Goal: Task Accomplishment & Management: Complete application form

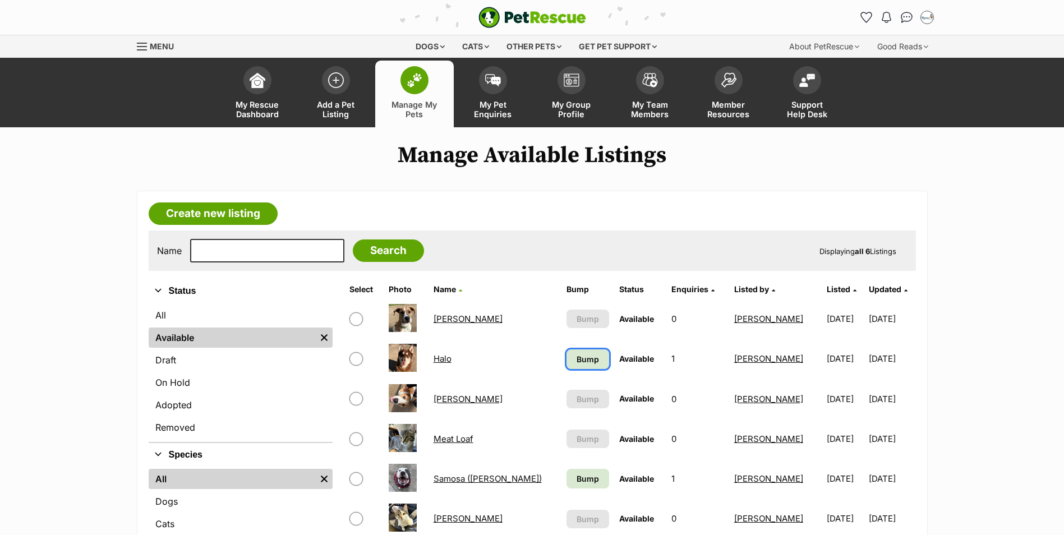
click at [577, 359] on span "Bump" at bounding box center [588, 360] width 22 height 12
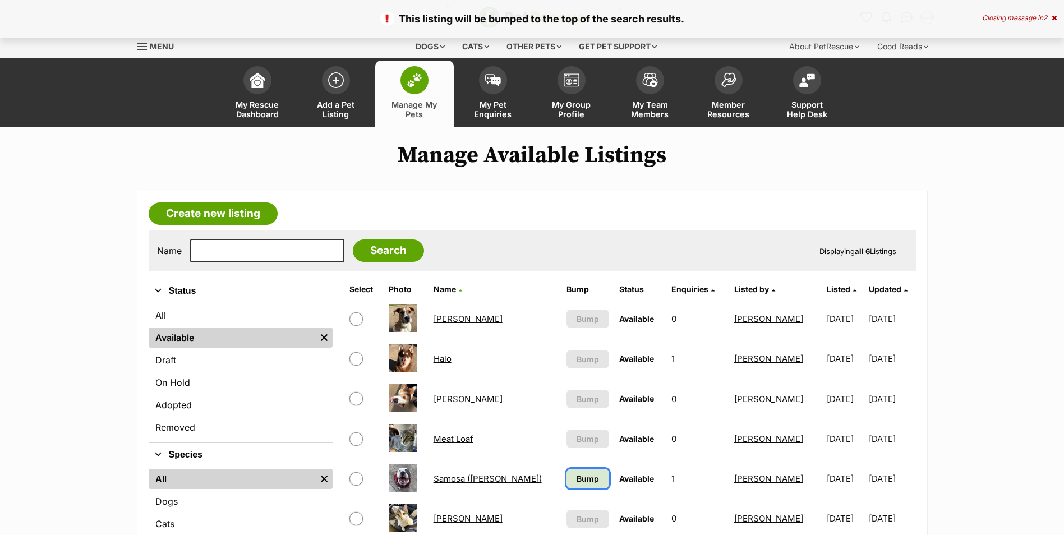
click at [573, 481] on link "Bump" at bounding box center [588, 479] width 43 height 20
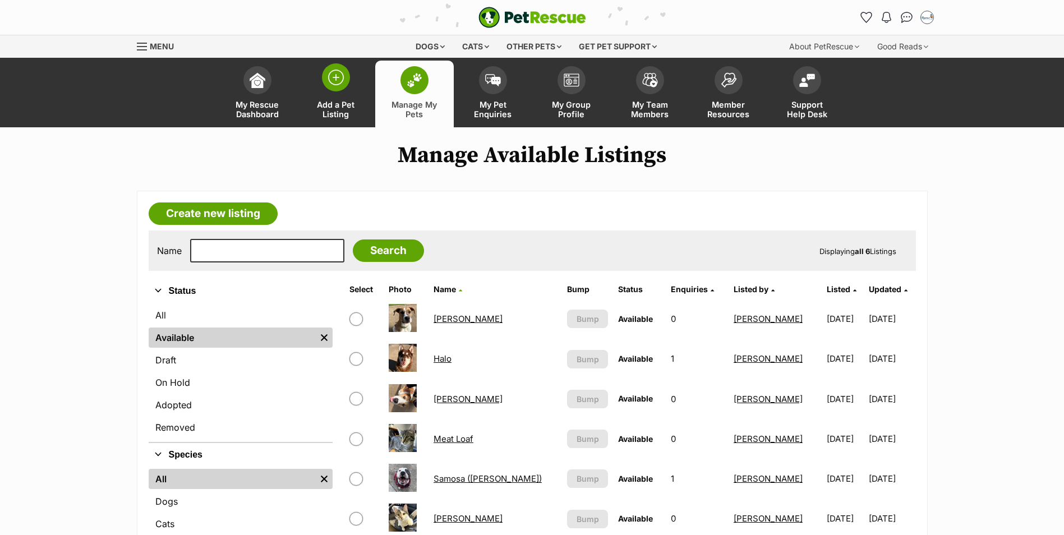
click at [356, 86] on link "Add a Pet Listing" at bounding box center [336, 94] width 79 height 67
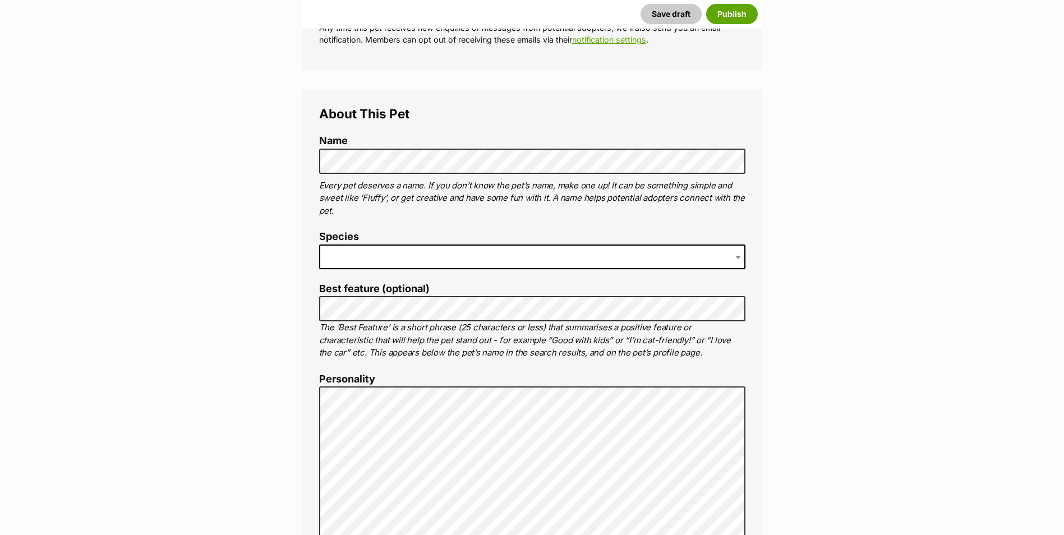
scroll to position [393, 0]
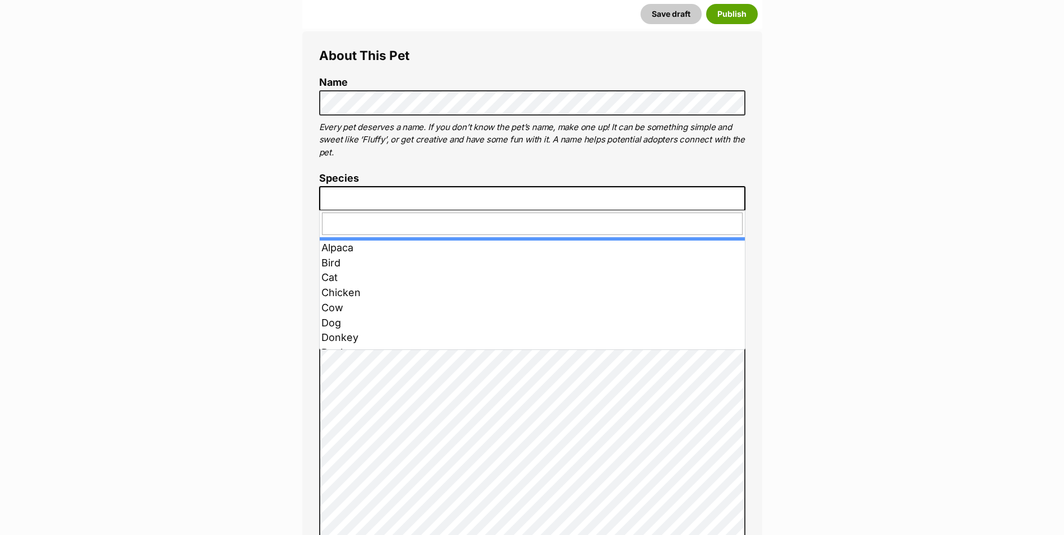
click at [362, 200] on span at bounding box center [532, 198] width 426 height 25
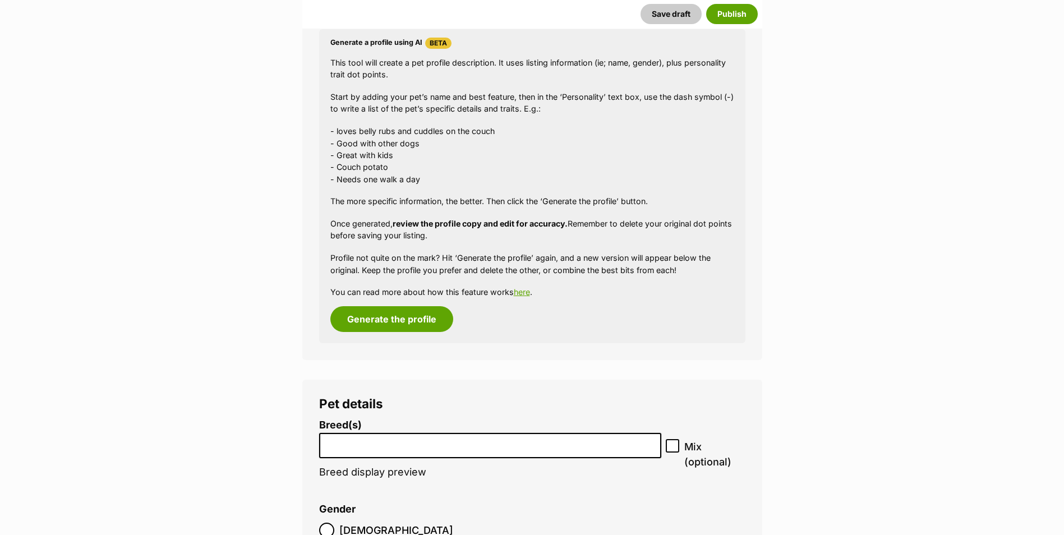
scroll to position [1178, 0]
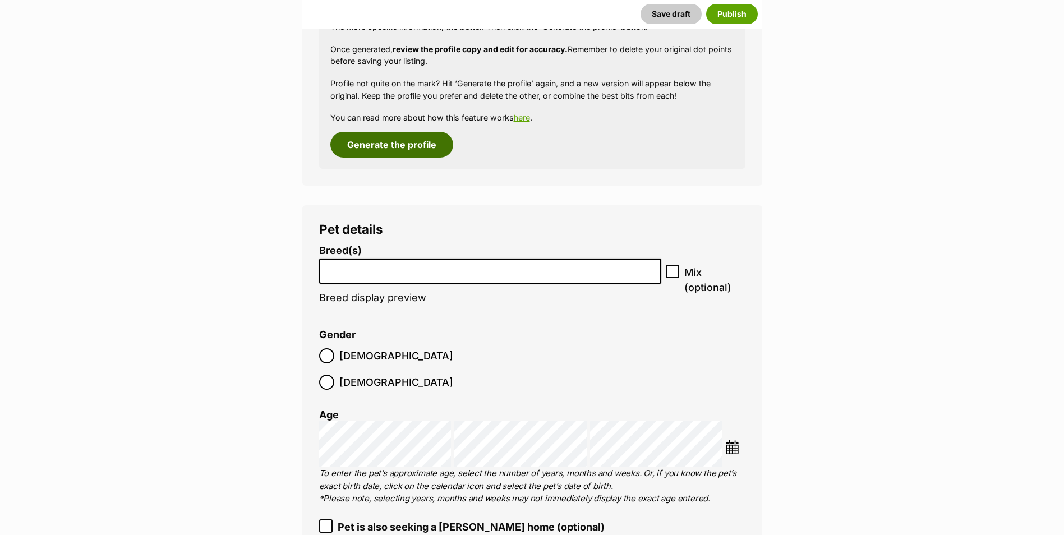
click at [379, 139] on button "Generate the profile" at bounding box center [392, 145] width 123 height 26
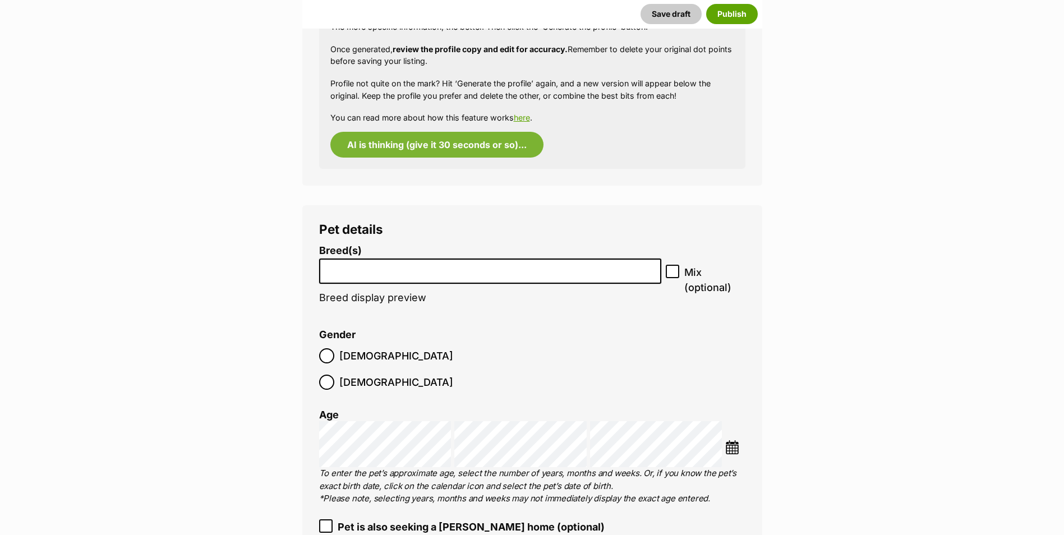
click at [358, 271] on input "search" at bounding box center [490, 269] width 335 height 12
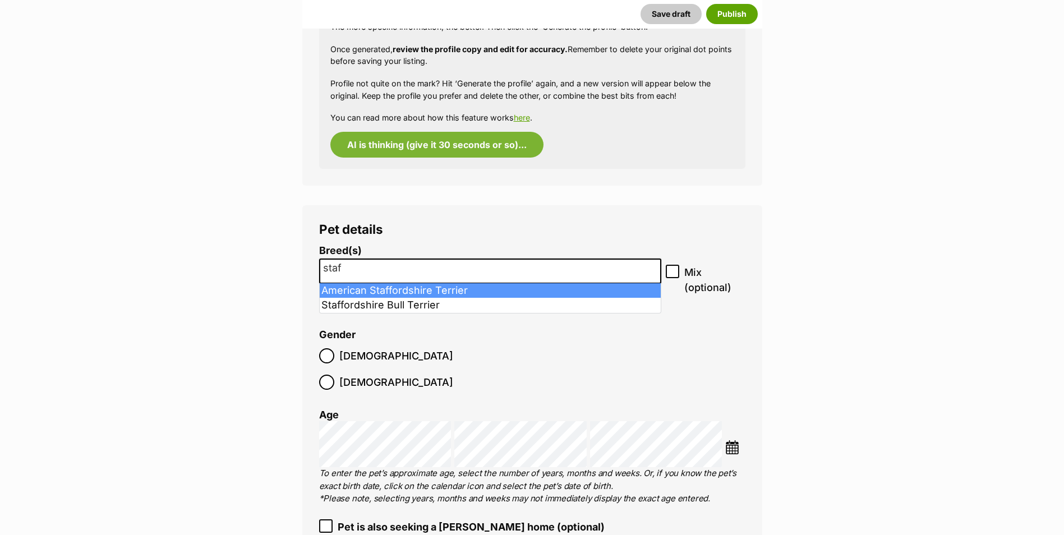
type input "staf"
select select "9"
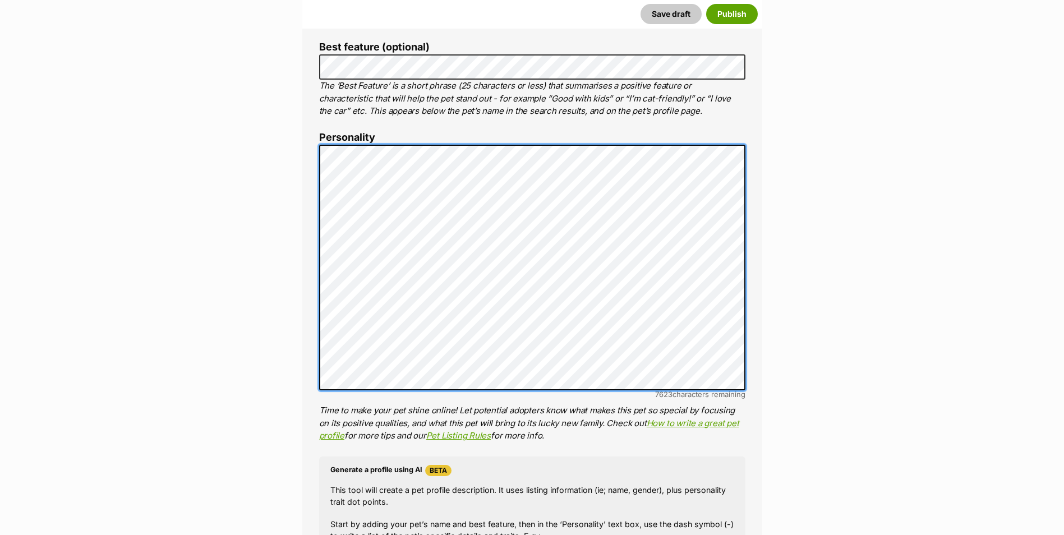
scroll to position [0, 0]
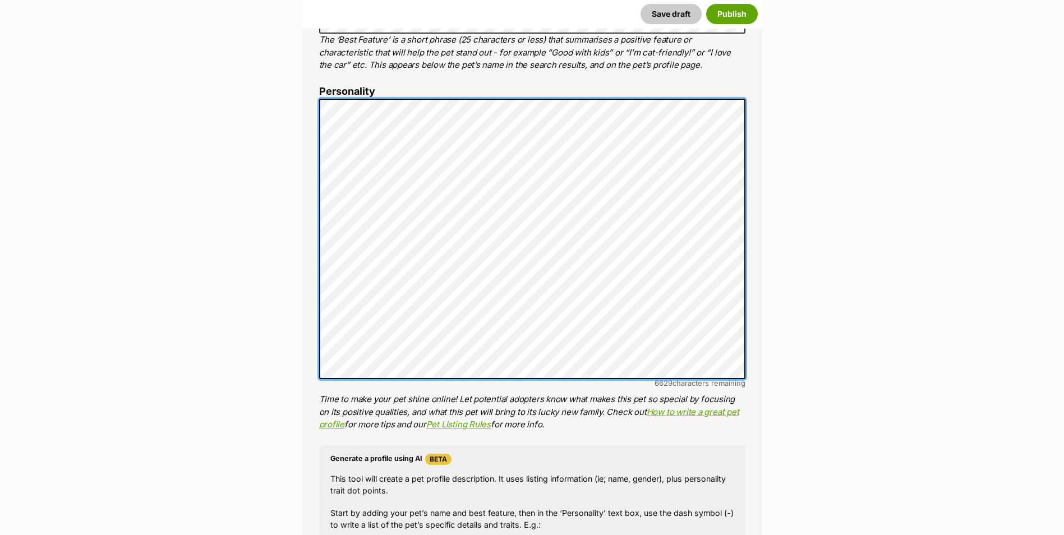
scroll to position [590, 0]
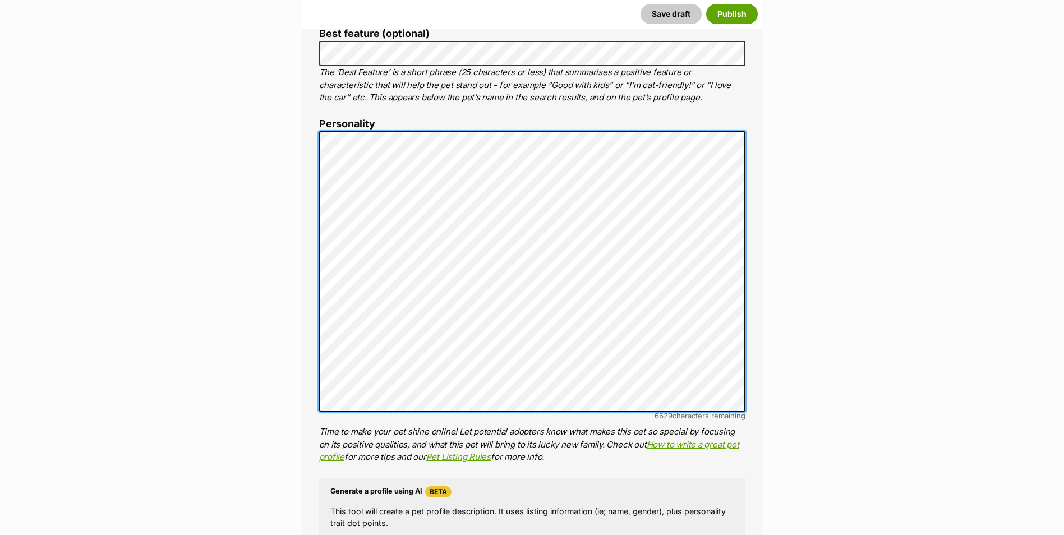
click at [315, 134] on div "About This Pet Name Henlo there, it looks like you might be using the pet name …" at bounding box center [532, 321] width 460 height 975
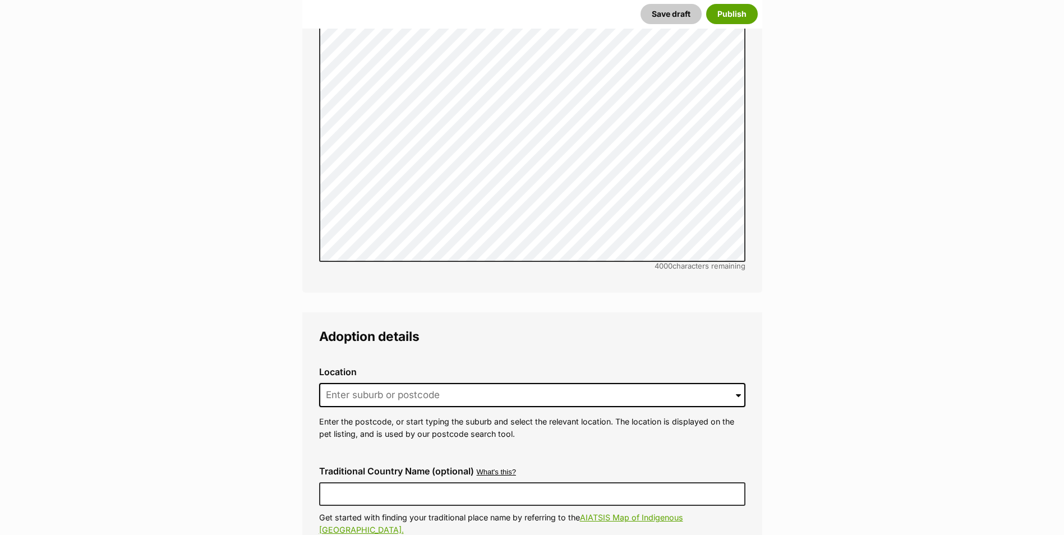
scroll to position [2385, 0]
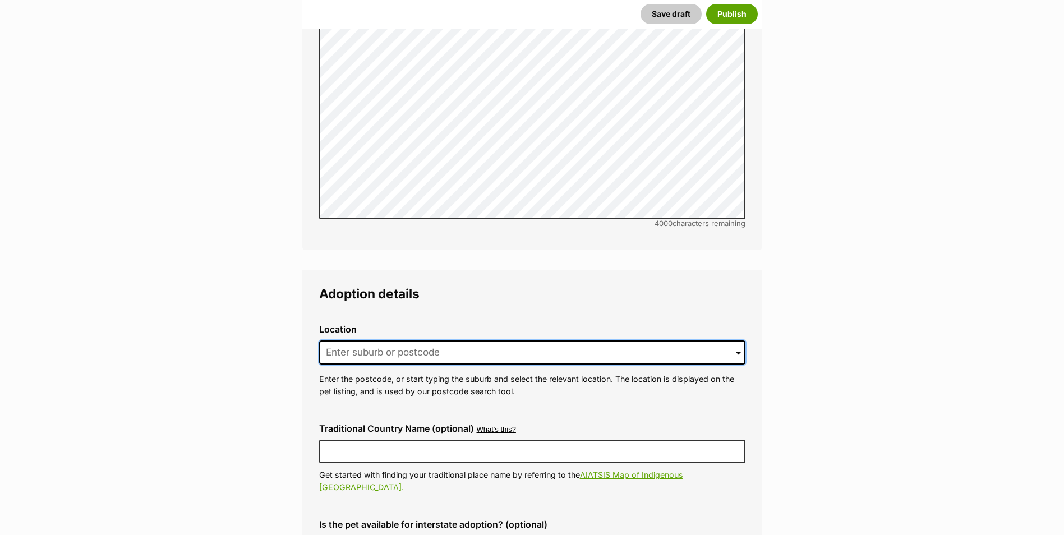
click at [379, 341] on input at bounding box center [532, 353] width 426 height 25
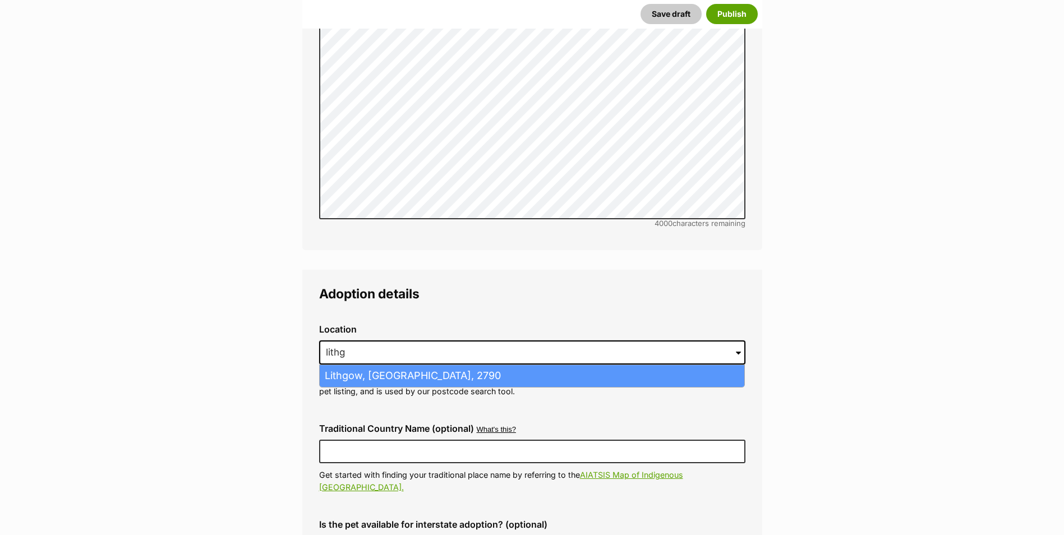
click at [400, 365] on li "Lithgow, New South Wales, 2790" at bounding box center [532, 376] width 425 height 22
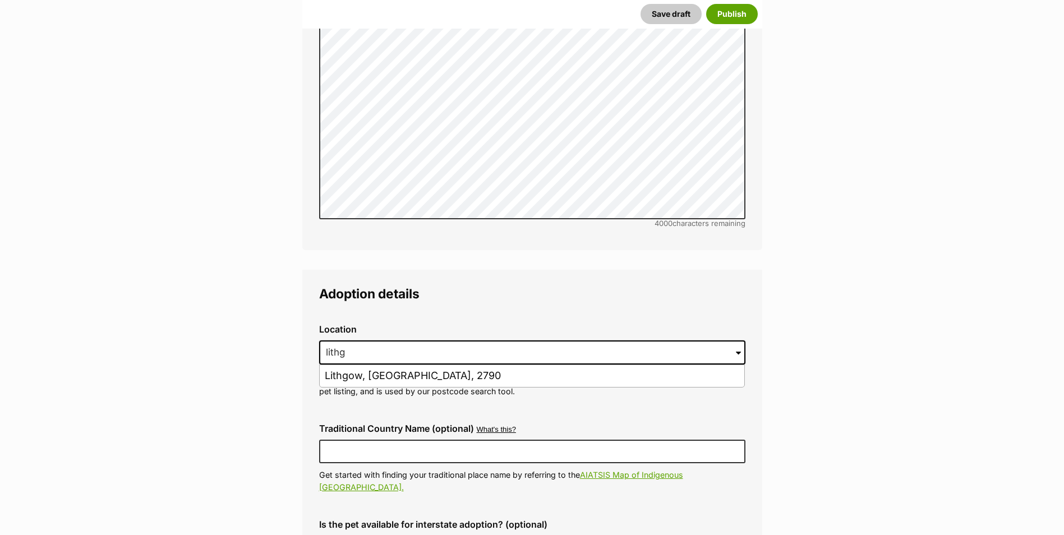
type input "Lithgow, New South Wales, 2790"
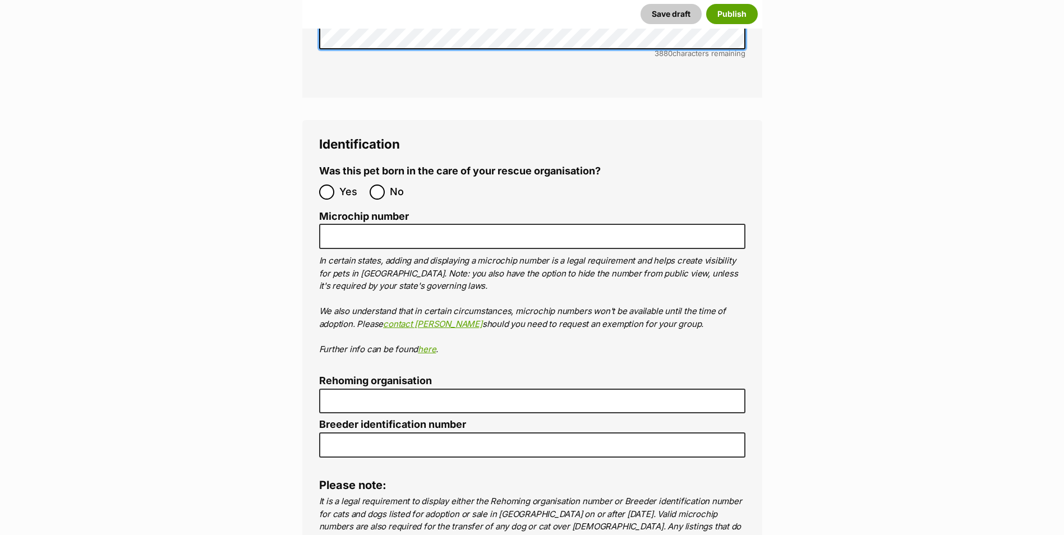
scroll to position [3620, 0]
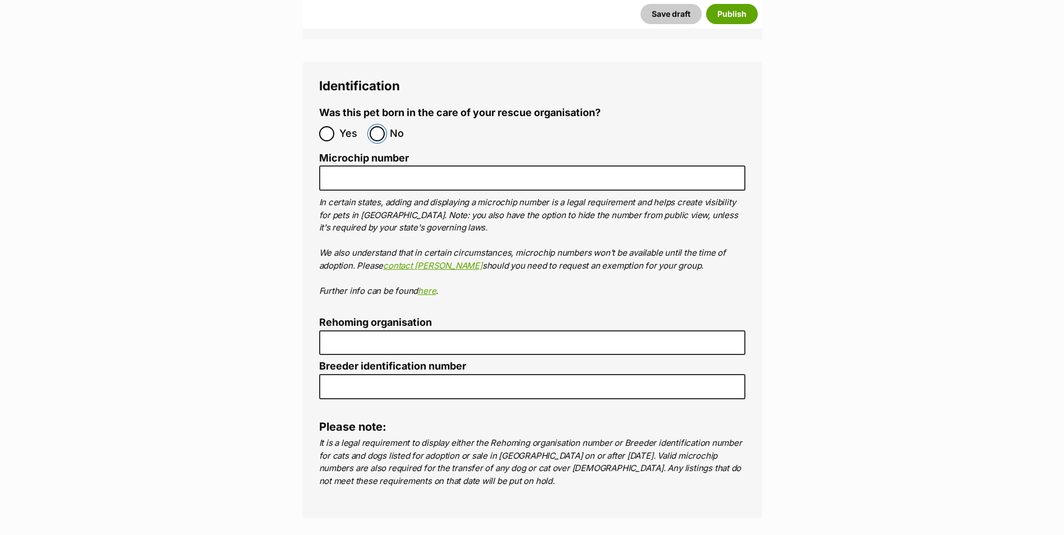
click at [382, 126] on input "No" at bounding box center [377, 133] width 15 height 15
radio input "true"
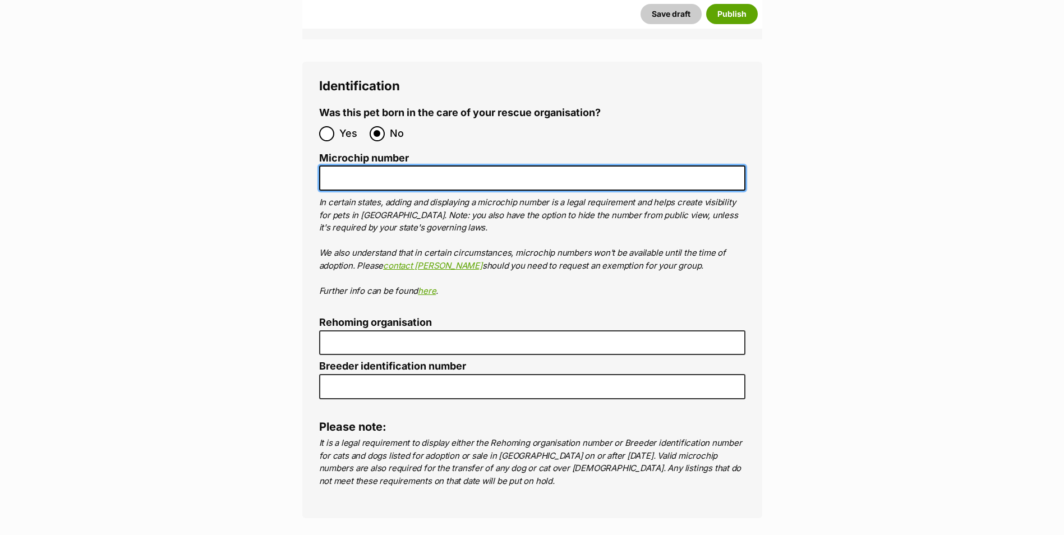
click at [356, 166] on input "Microchip number" at bounding box center [532, 178] width 426 height 25
paste input "991003003047458"
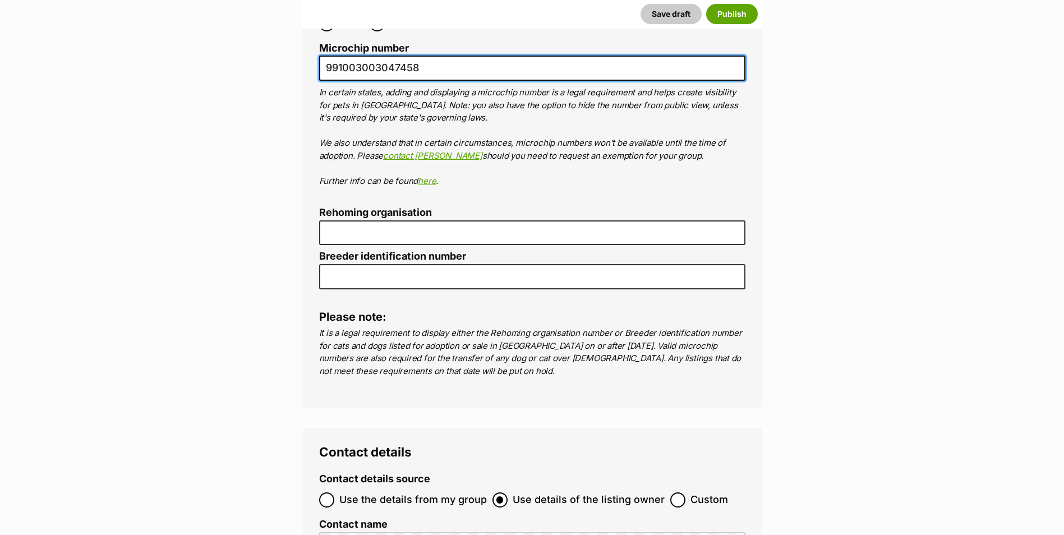
scroll to position [3844, 0]
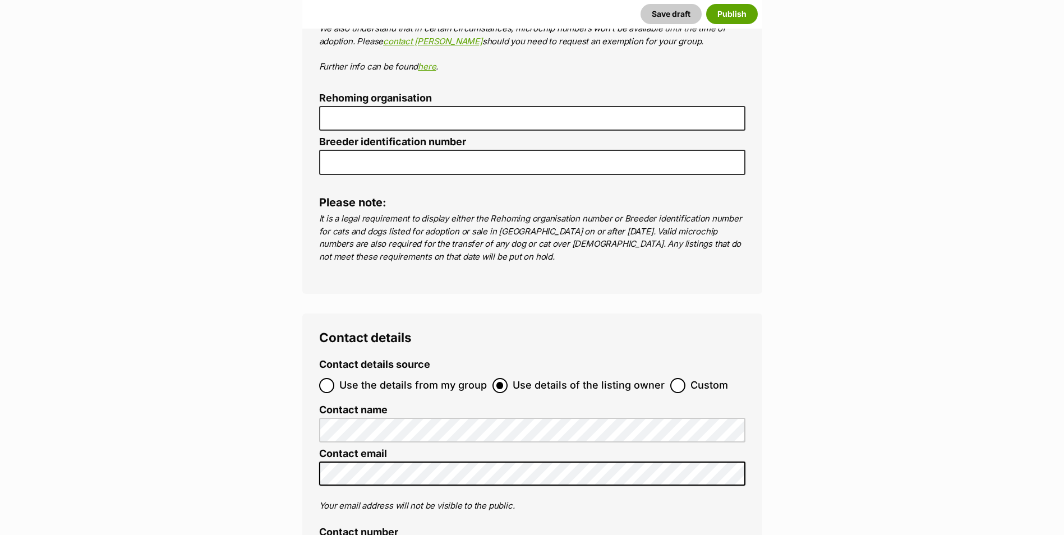
type input "991003003047458"
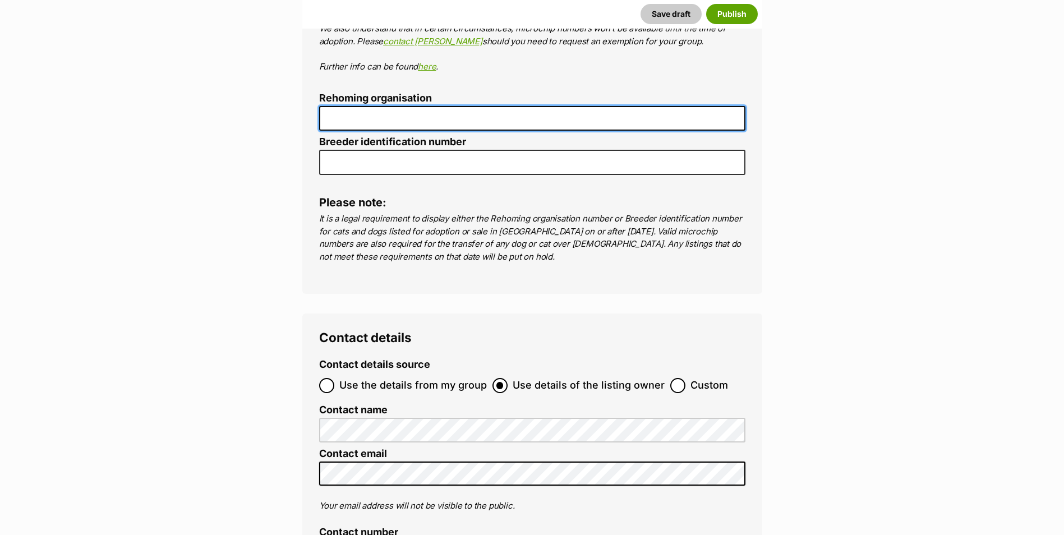
click at [347, 106] on input "Rehoming organisation" at bounding box center [532, 118] width 426 height 25
type input "R251000163"
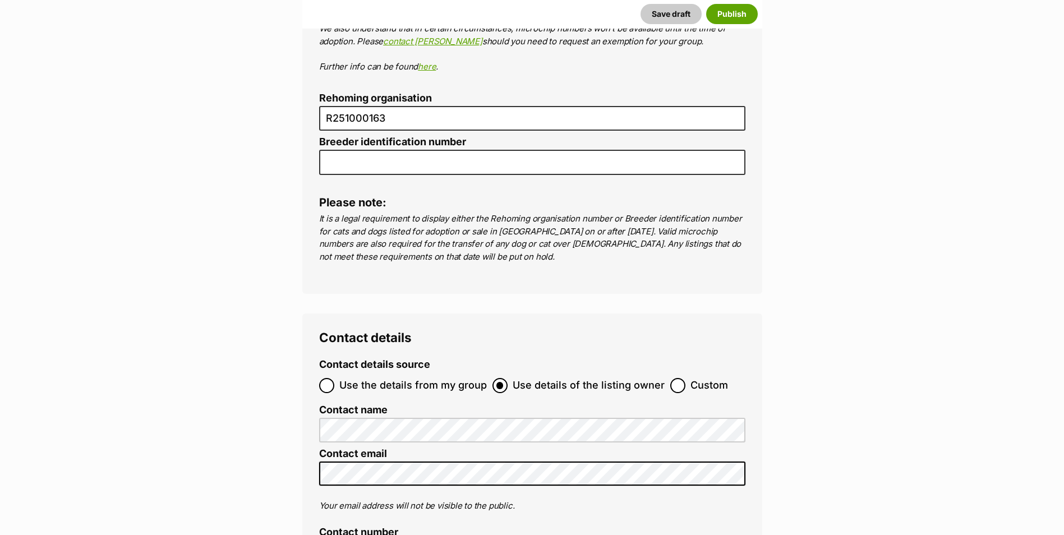
type input "Australia"
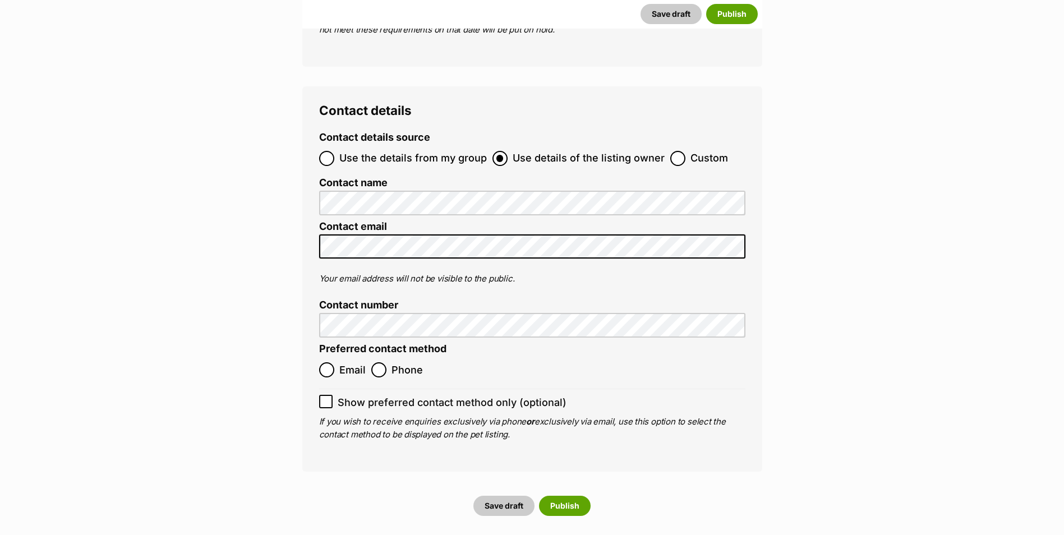
scroll to position [4073, 0]
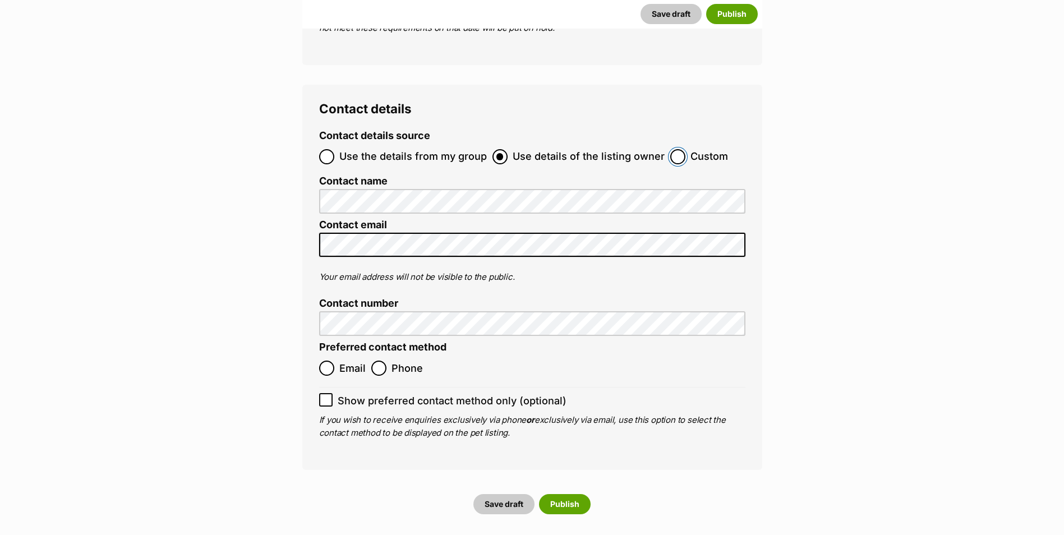
click at [674, 149] on input "Custom" at bounding box center [678, 156] width 15 height 15
radio input "true"
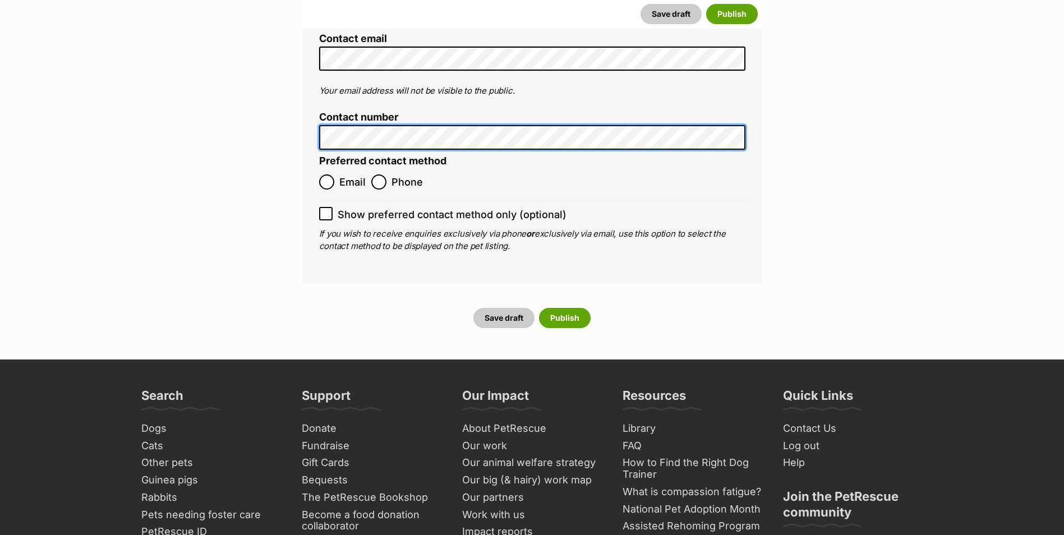
scroll to position [4318, 0]
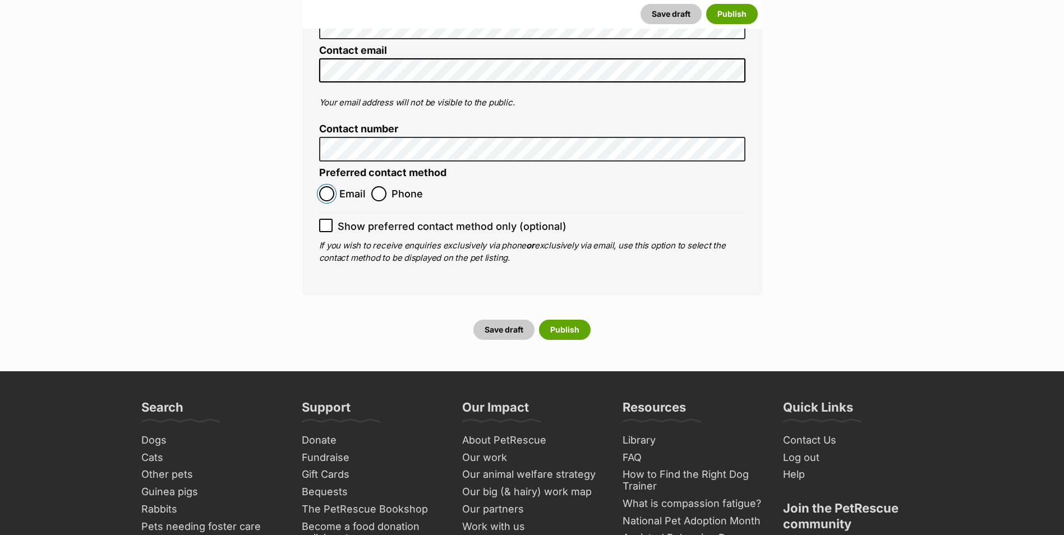
click at [331, 186] on input "Email" at bounding box center [326, 193] width 15 height 15
radio input "true"
click at [567, 320] on button "Publish" at bounding box center [565, 330] width 52 height 20
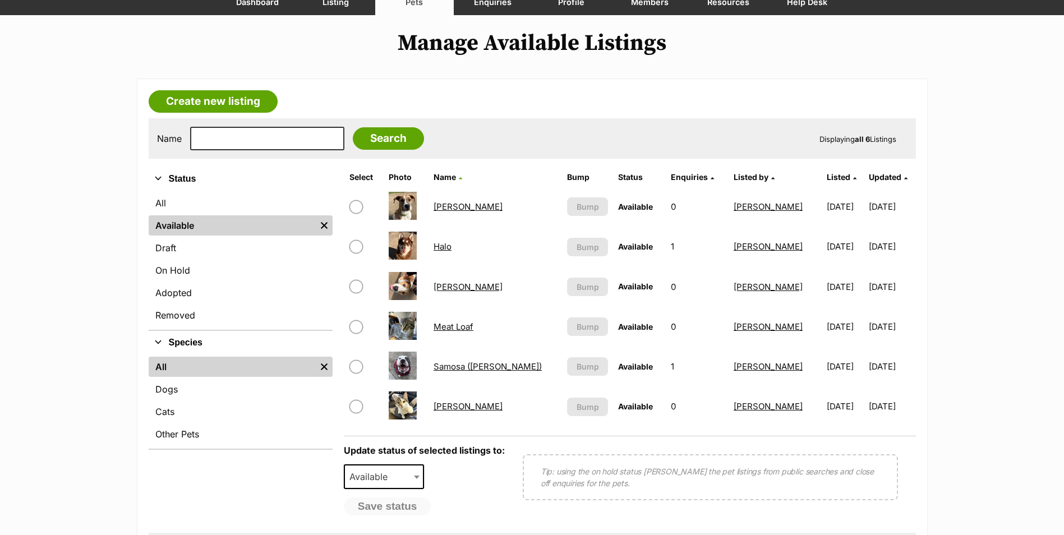
scroll to position [112, 0]
click at [448, 208] on link "[PERSON_NAME]" at bounding box center [468, 206] width 69 height 11
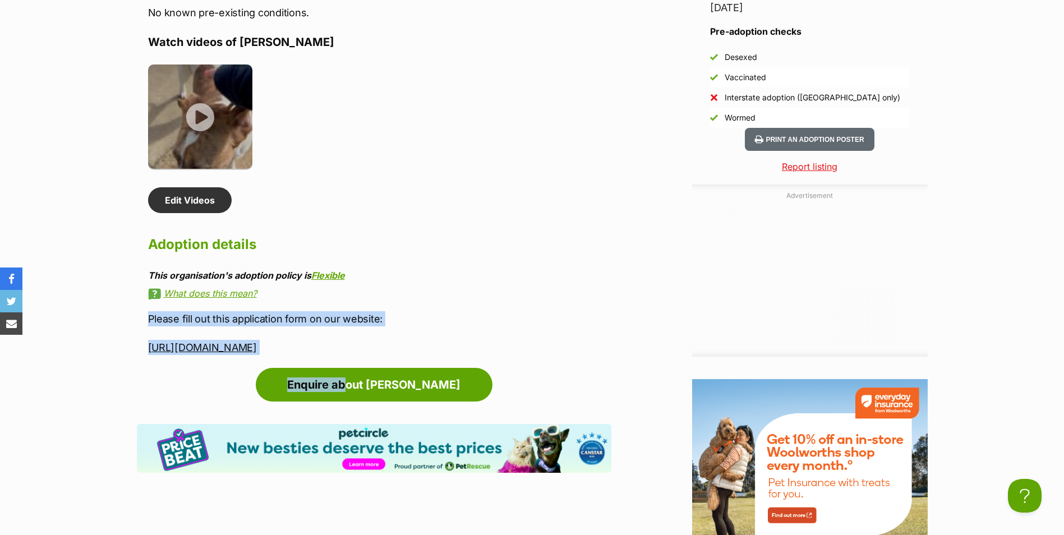
drag, startPoint x: 148, startPoint y: 273, endPoint x: 463, endPoint y: 307, distance: 317.8
click at [463, 311] on div "Please fill out this application form on our website: [URL][DOMAIN_NAME]" at bounding box center [379, 332] width 463 height 43
copy div "Please fill out this application form on our website: [URL][DOMAIN_NAME]"
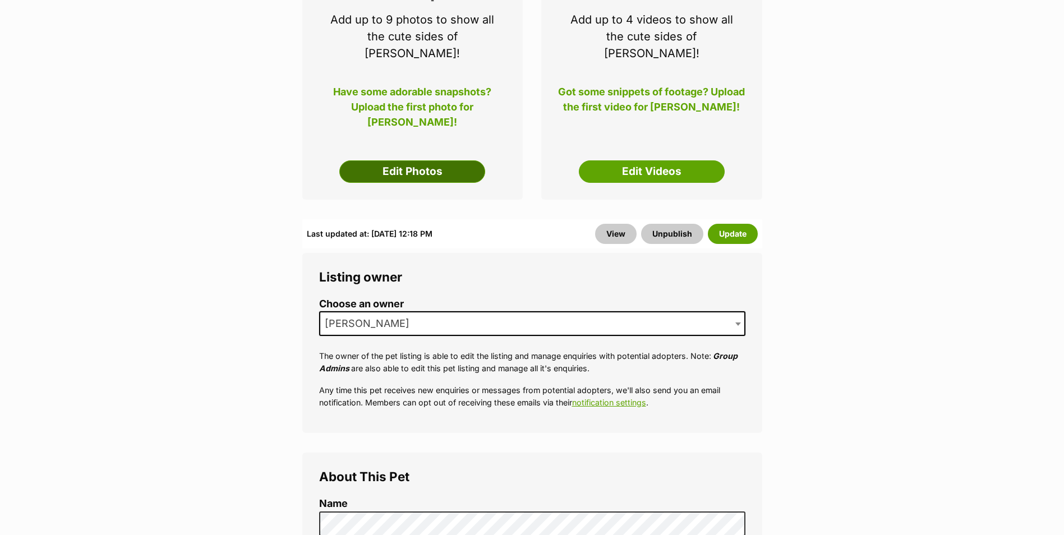
click at [407, 164] on link "Edit Photos" at bounding box center [412, 171] width 146 height 22
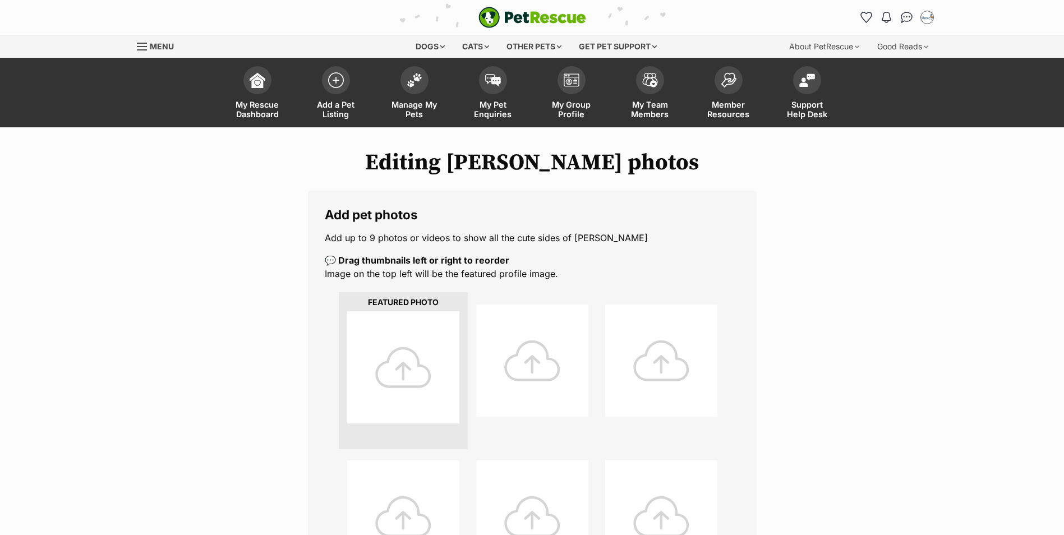
click at [417, 354] on div at bounding box center [403, 367] width 112 height 112
click at [423, 353] on div at bounding box center [403, 367] width 112 height 112
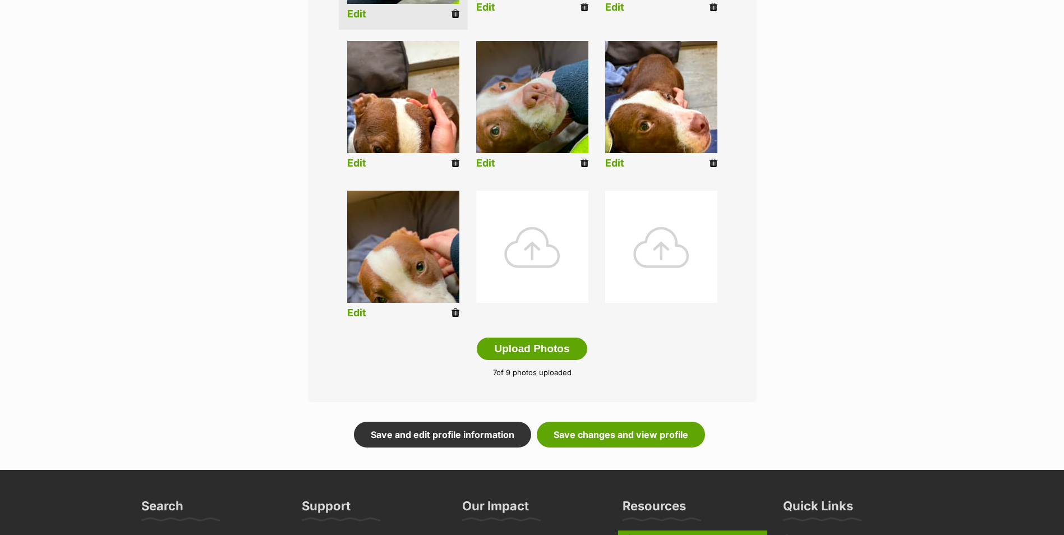
scroll to position [561, 0]
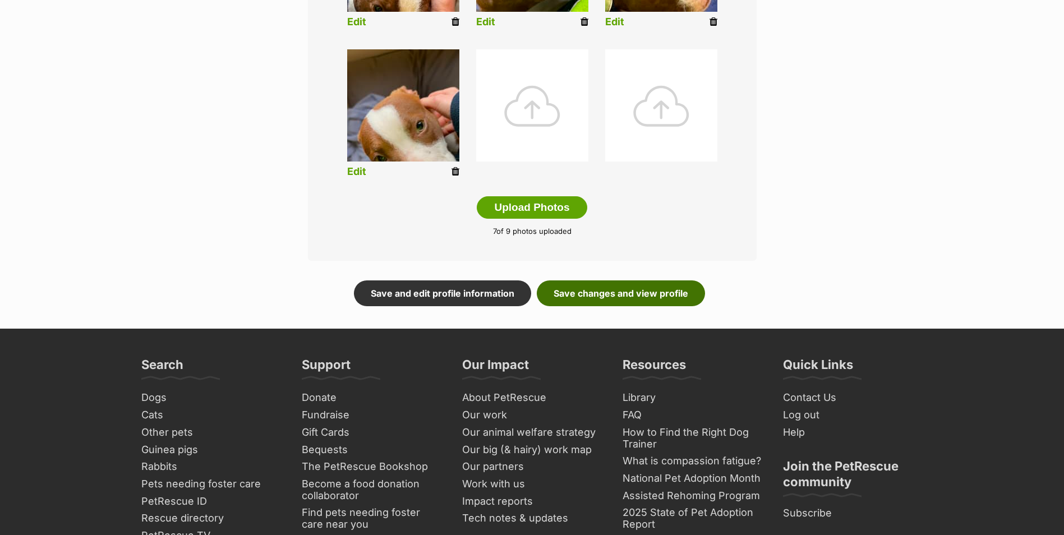
click at [624, 295] on link "Save changes and view profile" at bounding box center [621, 294] width 168 height 26
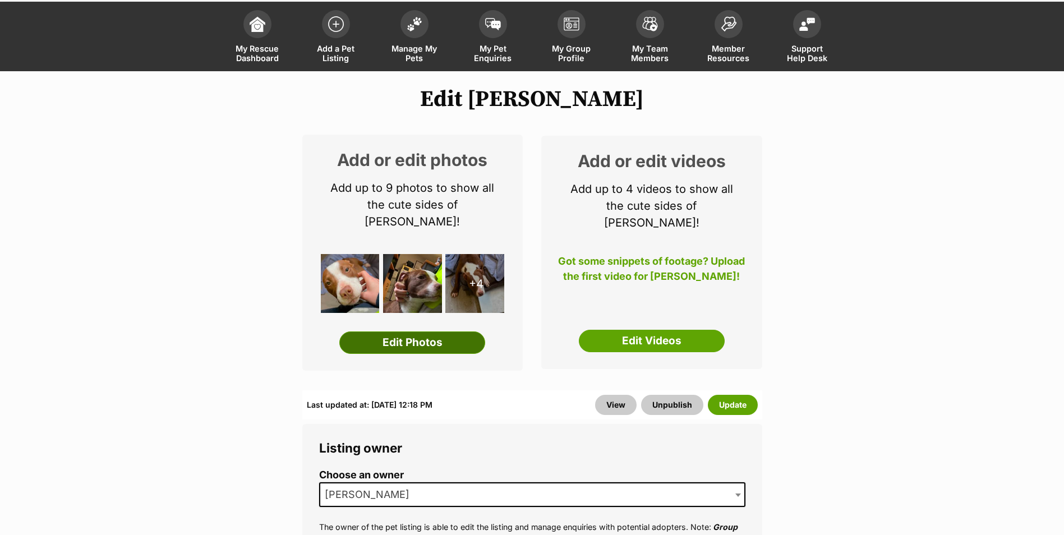
click at [423, 332] on link "Edit Photos" at bounding box center [412, 343] width 146 height 22
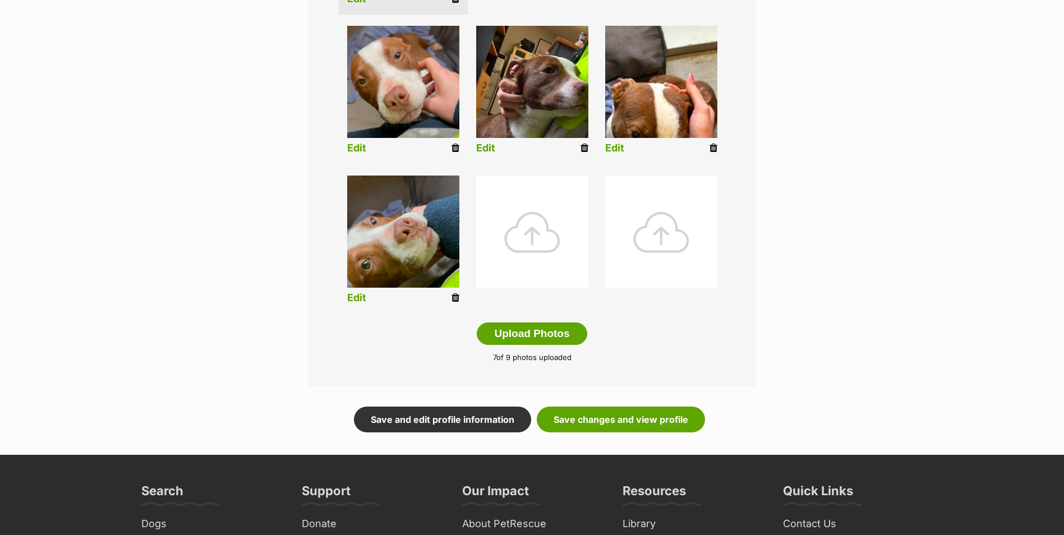
scroll to position [435, 0]
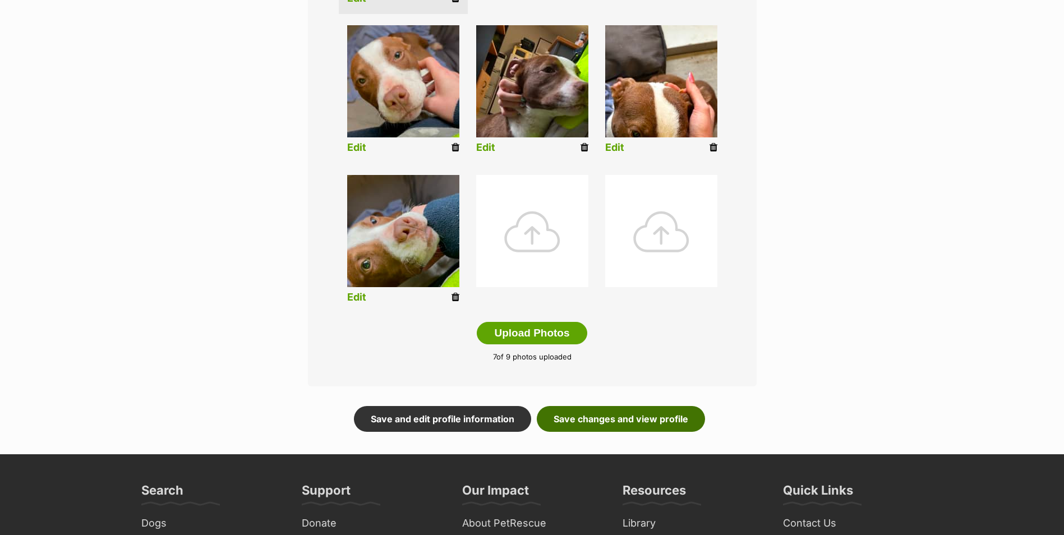
click at [635, 421] on link "Save changes and view profile" at bounding box center [621, 419] width 168 height 26
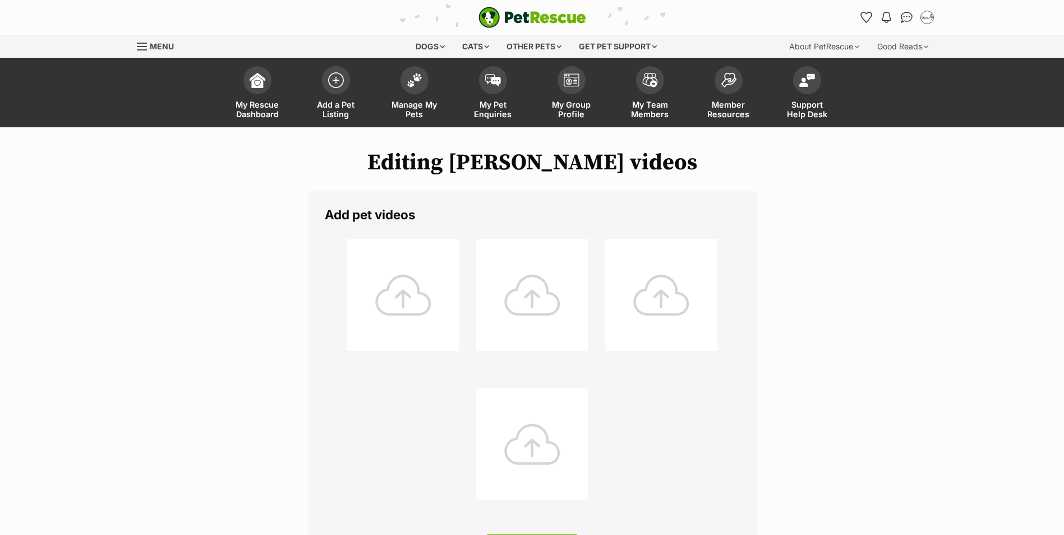
click at [418, 284] on div at bounding box center [403, 295] width 112 height 112
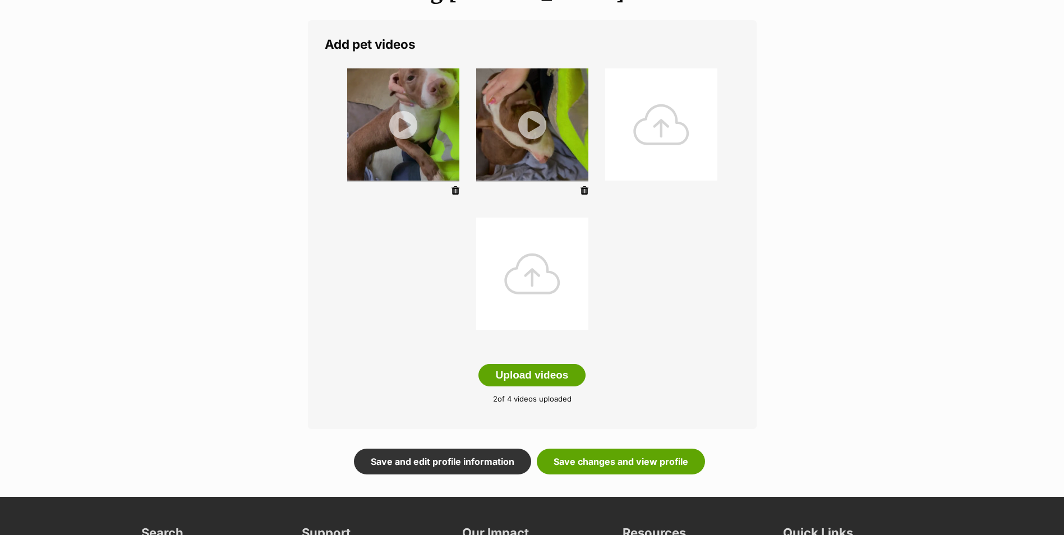
scroll to position [281, 0]
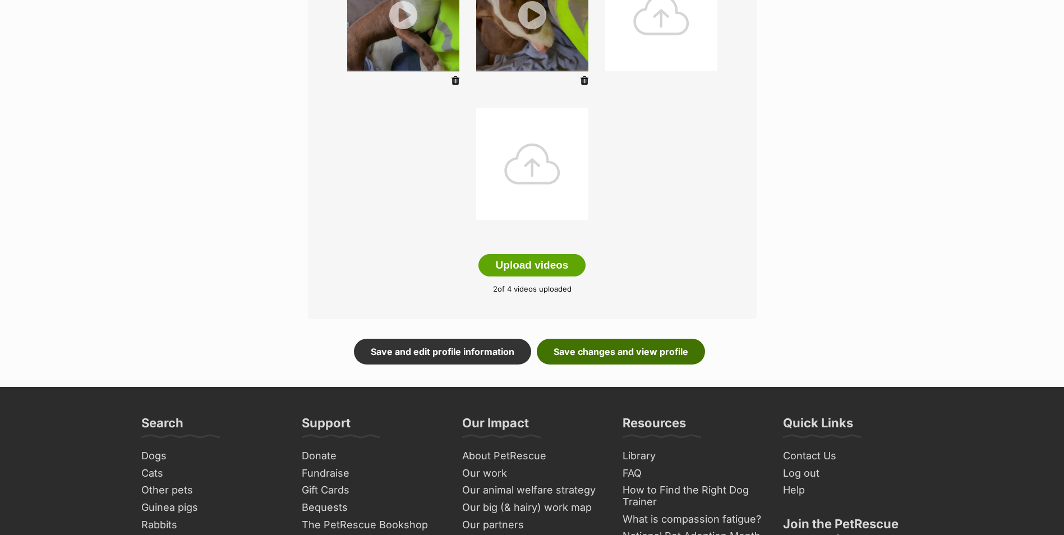
click at [614, 351] on link "Save changes and view profile" at bounding box center [621, 352] width 168 height 26
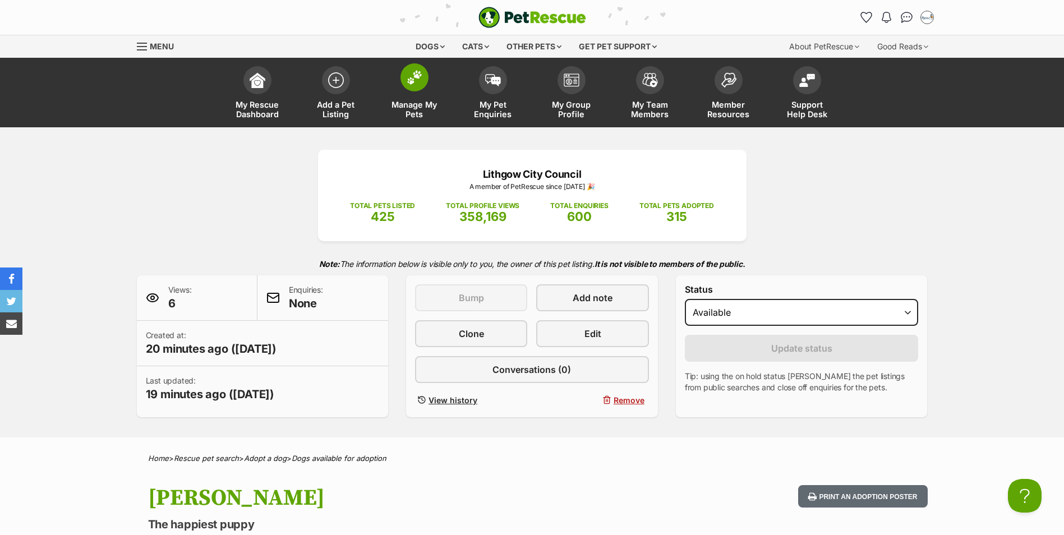
click at [423, 82] on span at bounding box center [415, 77] width 28 height 28
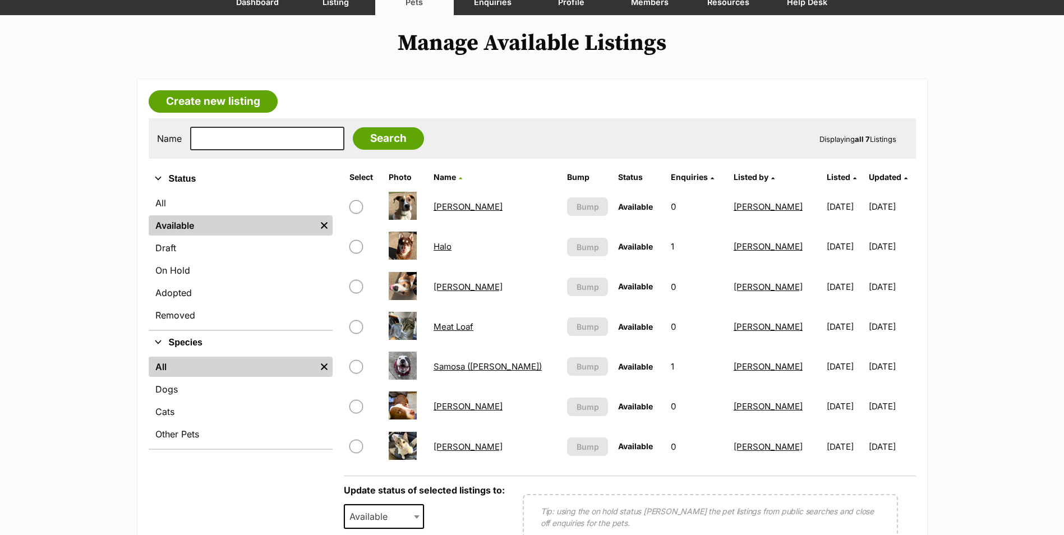
scroll to position [112, 0]
click at [441, 250] on link "Halo" at bounding box center [443, 246] width 18 height 11
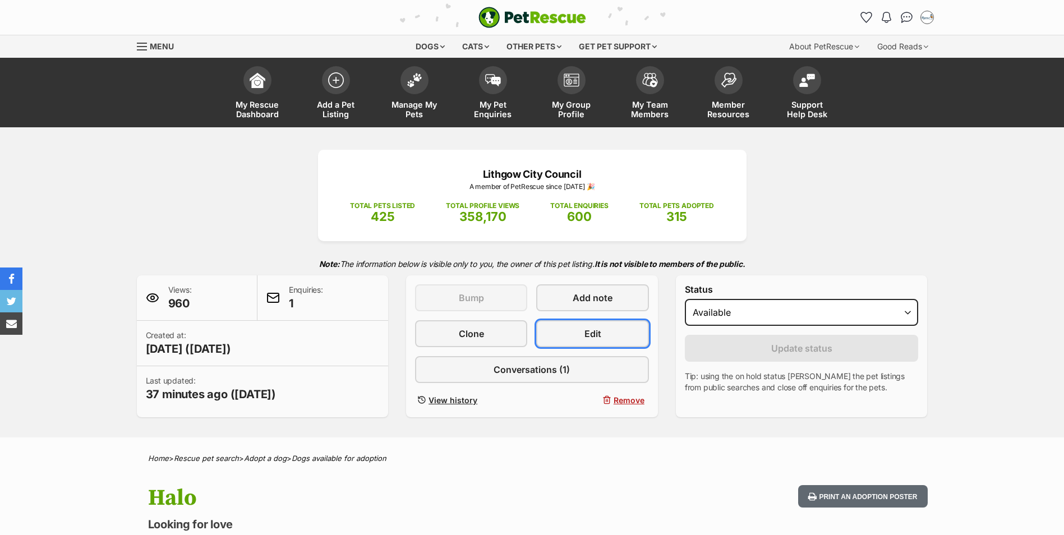
click at [604, 337] on link "Edit" at bounding box center [592, 333] width 112 height 27
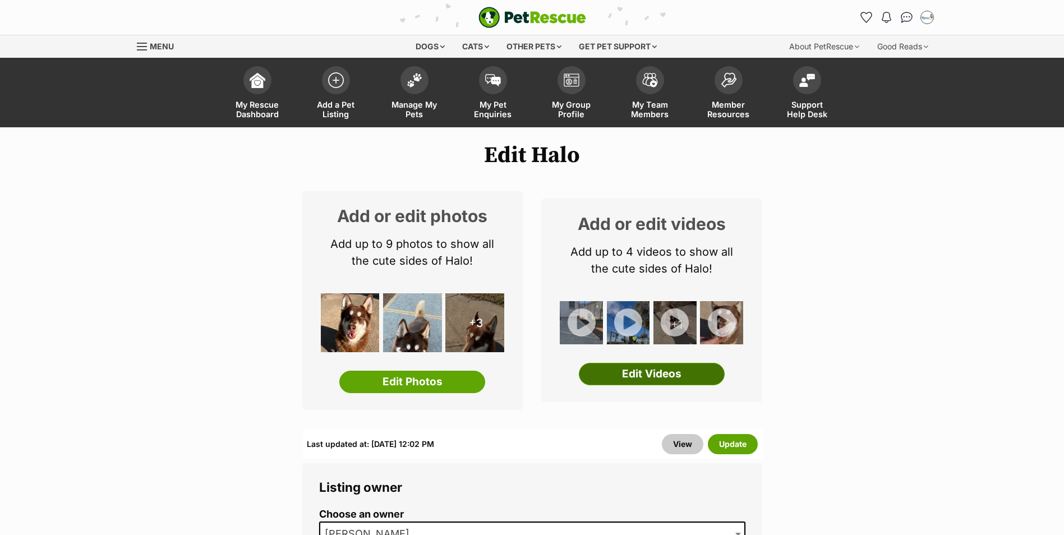
click at [626, 374] on link "Edit Videos" at bounding box center [652, 374] width 146 height 22
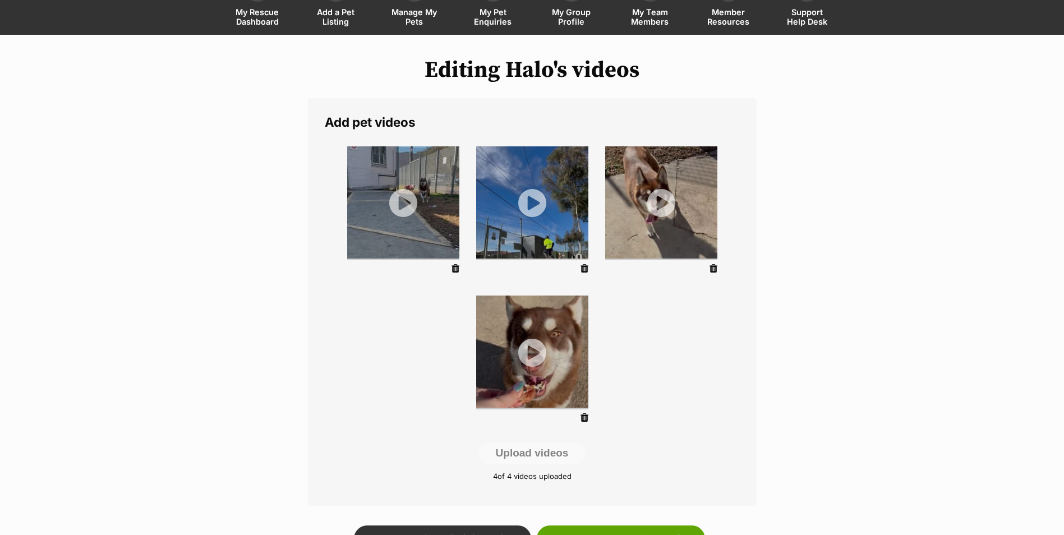
scroll to position [112, 0]
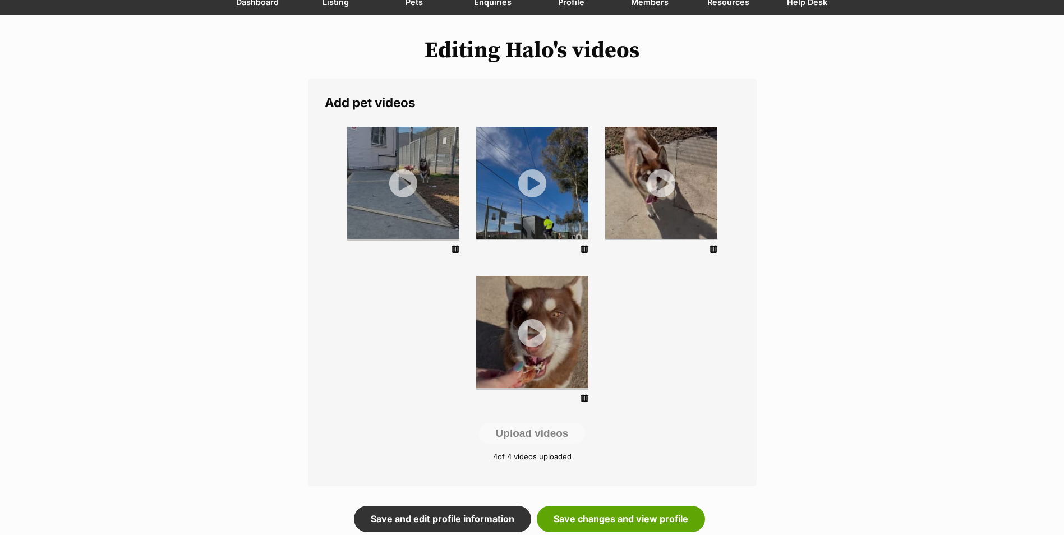
click at [457, 250] on icon at bounding box center [456, 249] width 8 height 10
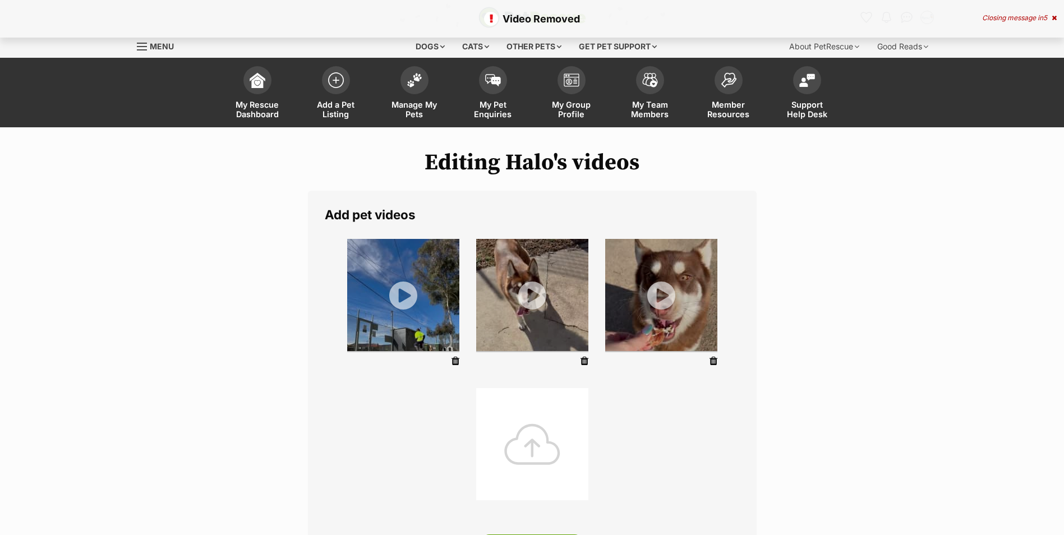
click at [543, 451] on div at bounding box center [532, 444] width 112 height 112
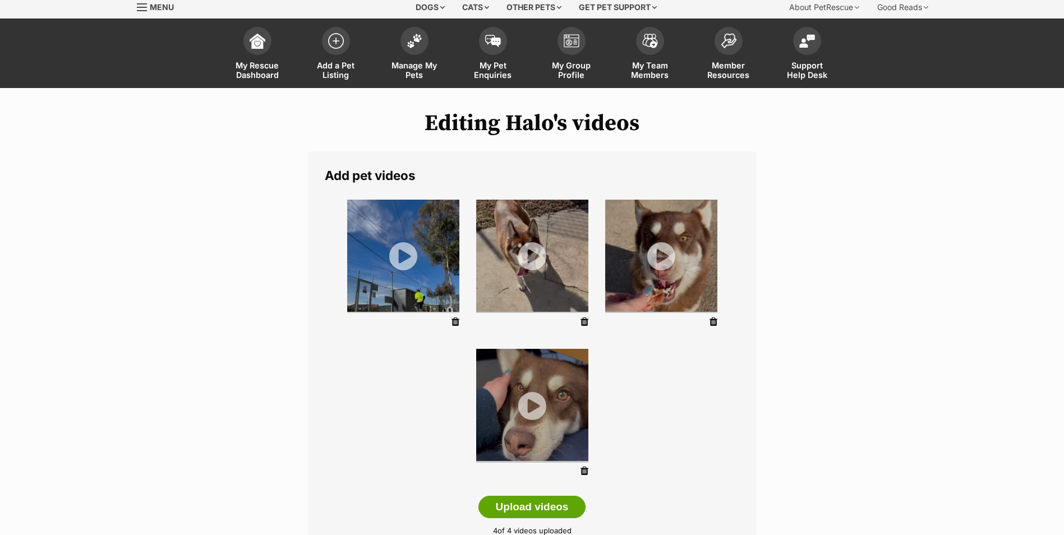
scroll to position [224, 0]
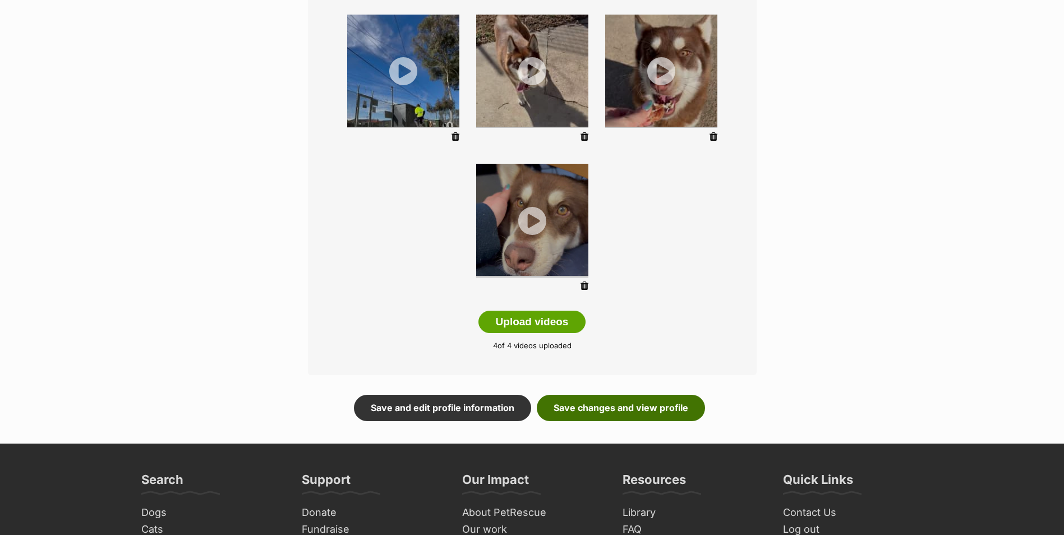
click at [636, 415] on link "Save changes and view profile" at bounding box center [621, 408] width 168 height 26
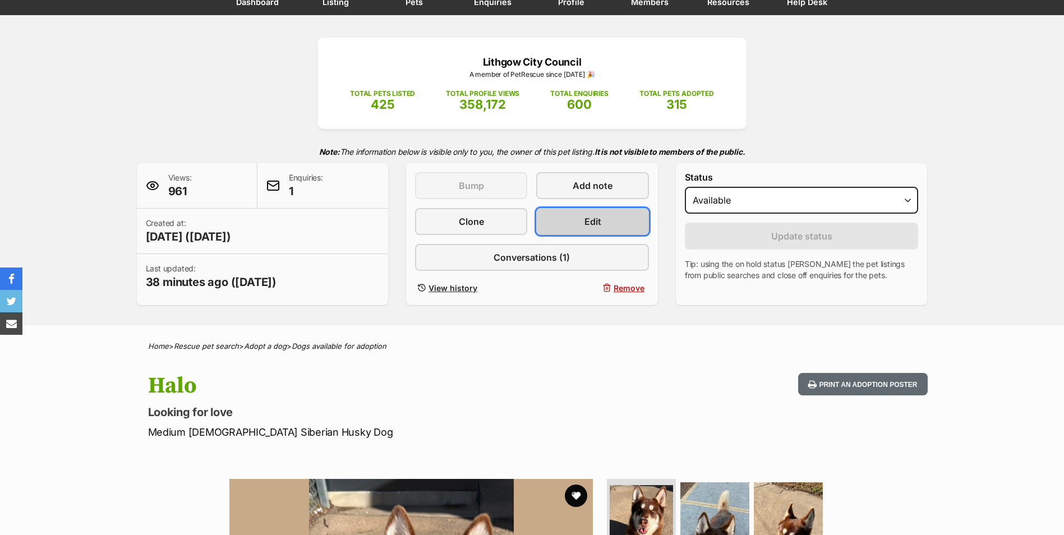
click at [585, 223] on span "Edit" at bounding box center [593, 221] width 17 height 13
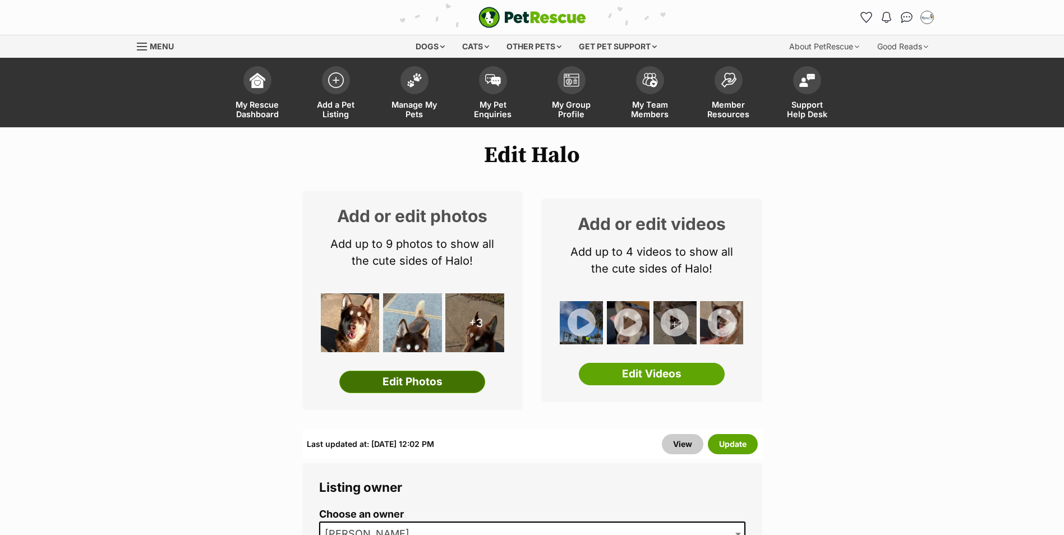
click at [428, 386] on link "Edit Photos" at bounding box center [412, 382] width 146 height 22
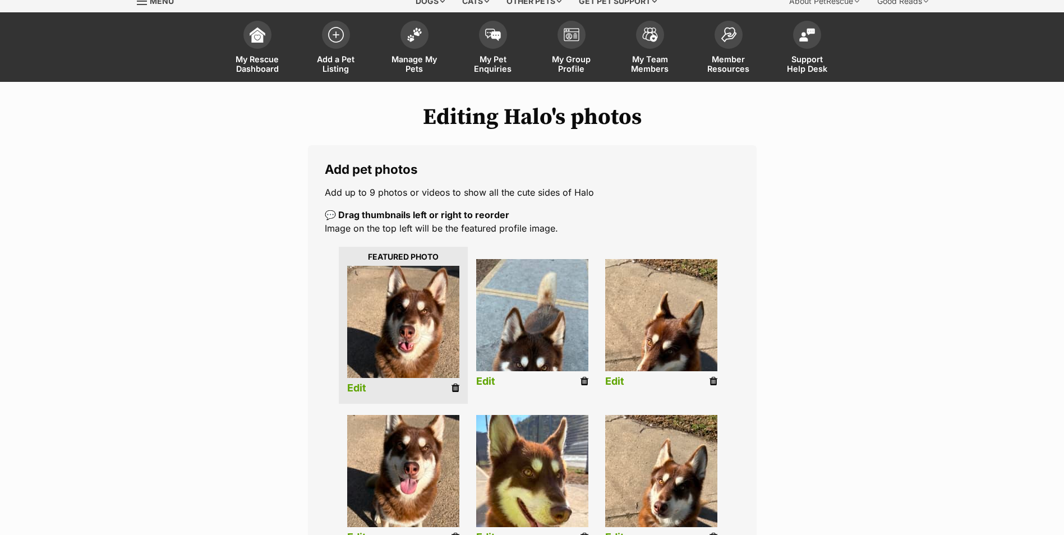
scroll to position [224, 0]
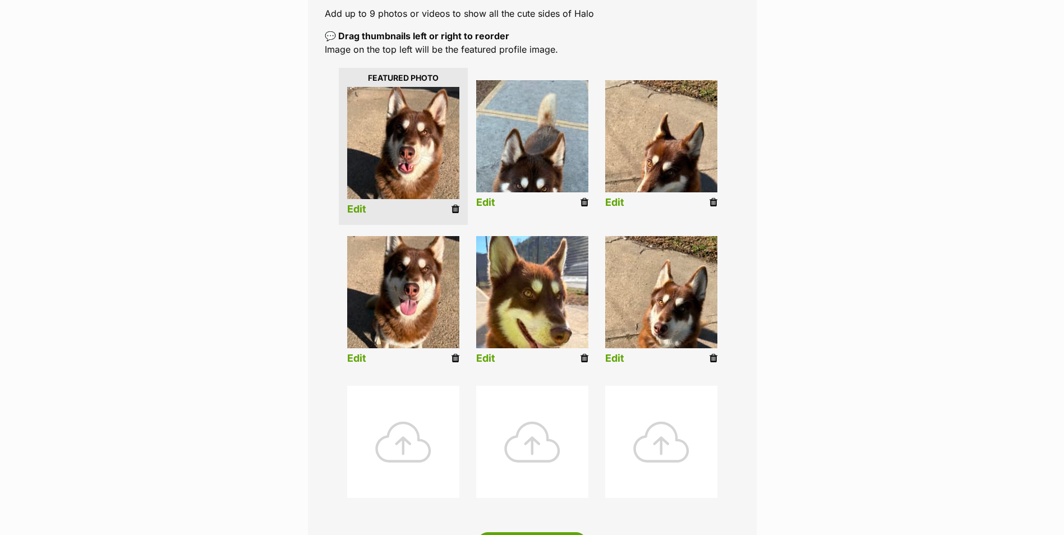
click at [378, 448] on div at bounding box center [403, 442] width 112 height 112
click at [409, 437] on div at bounding box center [403, 442] width 112 height 112
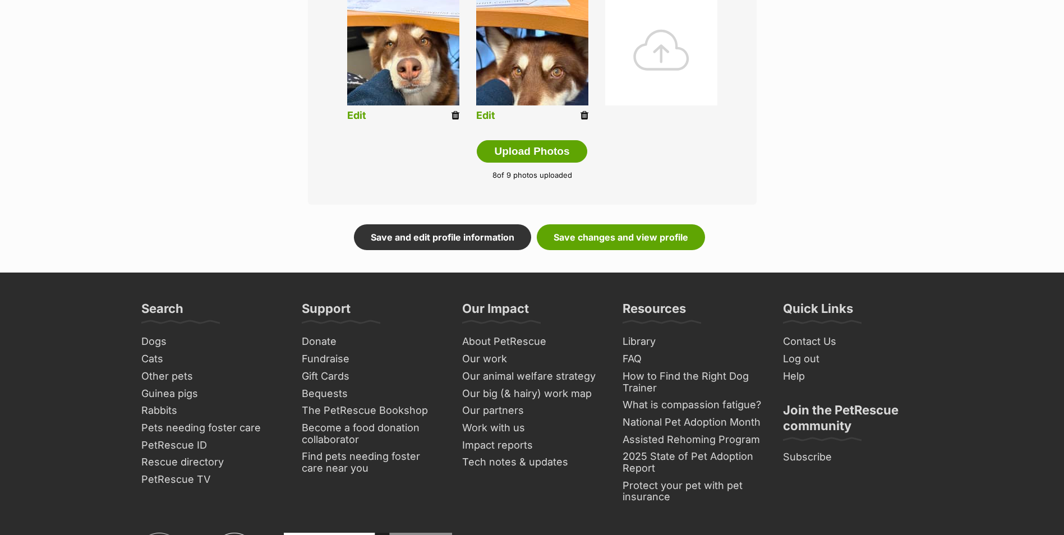
scroll to position [561, 0]
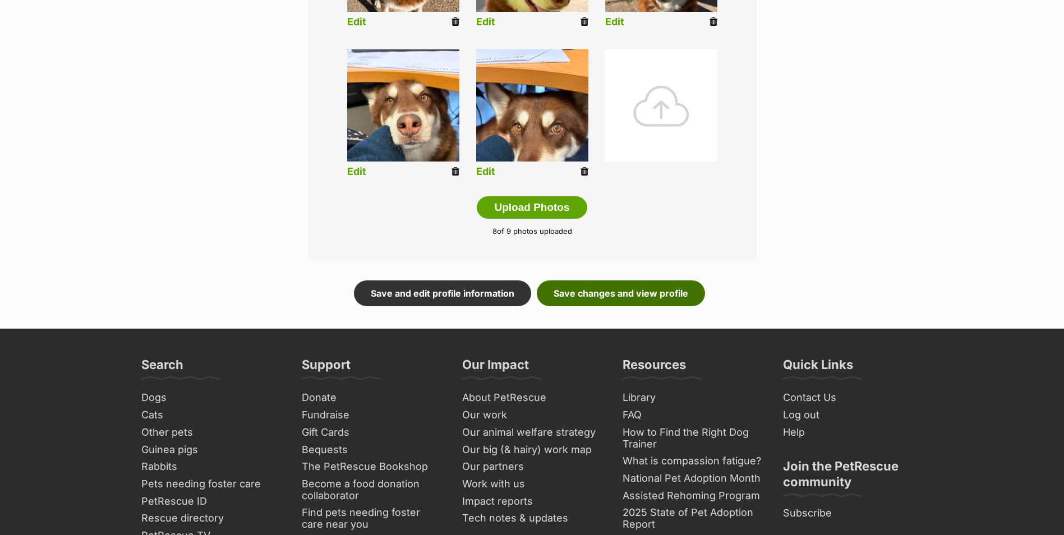
click at [638, 299] on link "Save changes and view profile" at bounding box center [621, 294] width 168 height 26
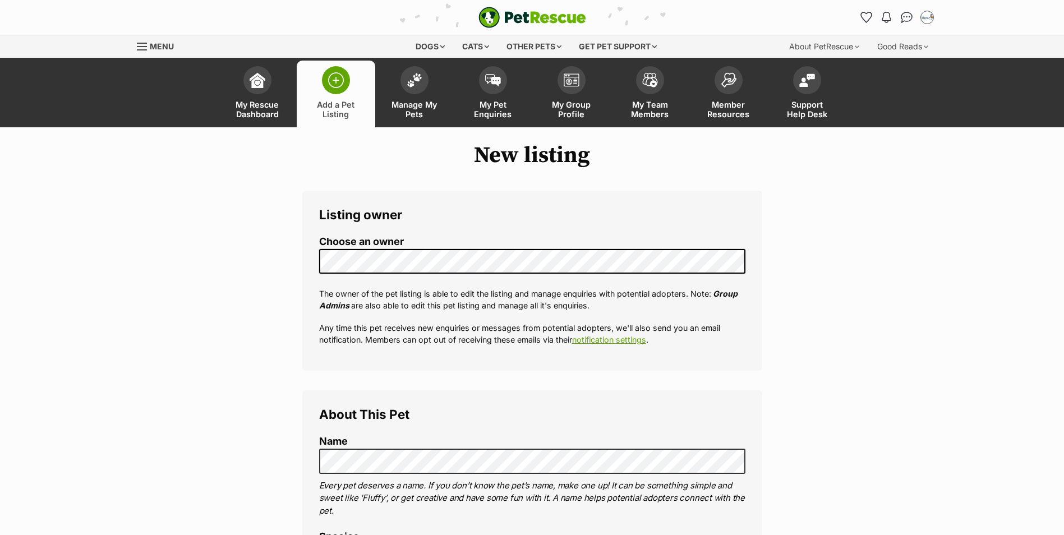
select select
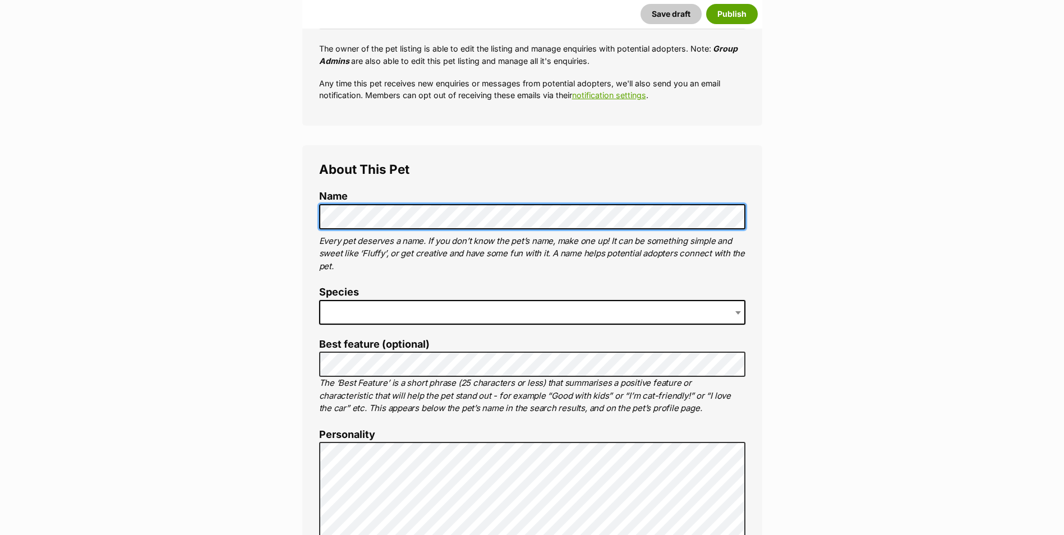
scroll to position [337, 0]
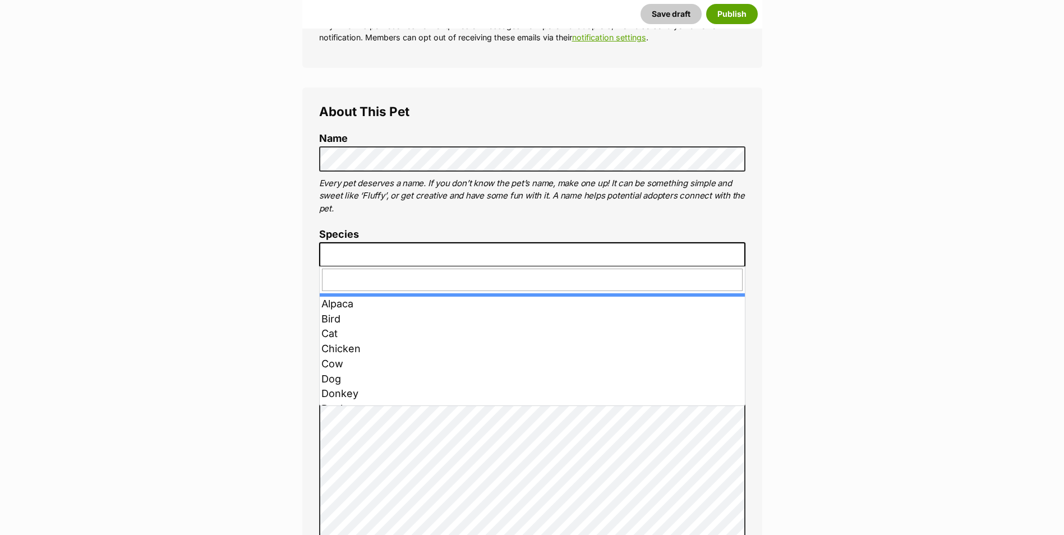
click at [346, 254] on span at bounding box center [532, 254] width 426 height 25
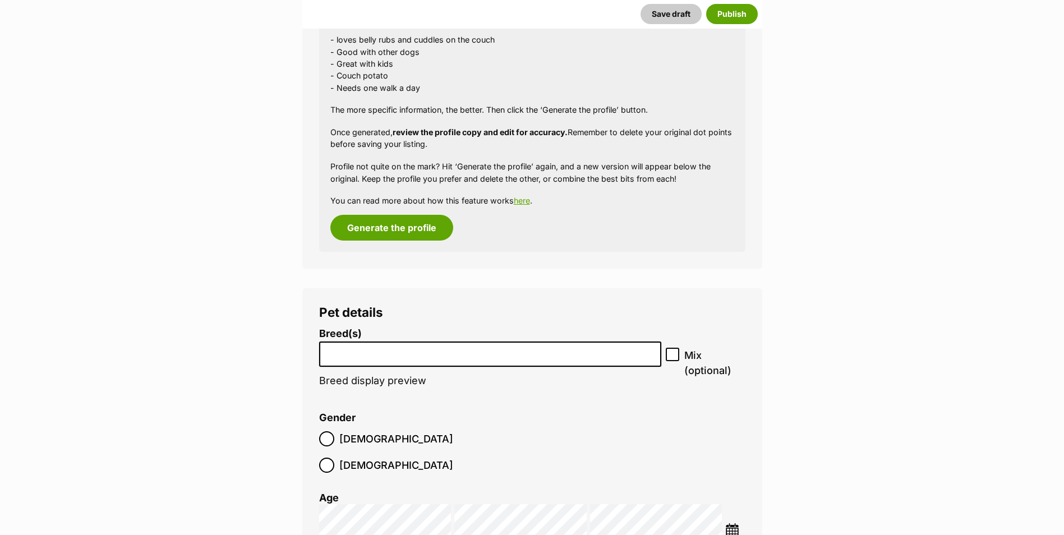
scroll to position [1122, 0]
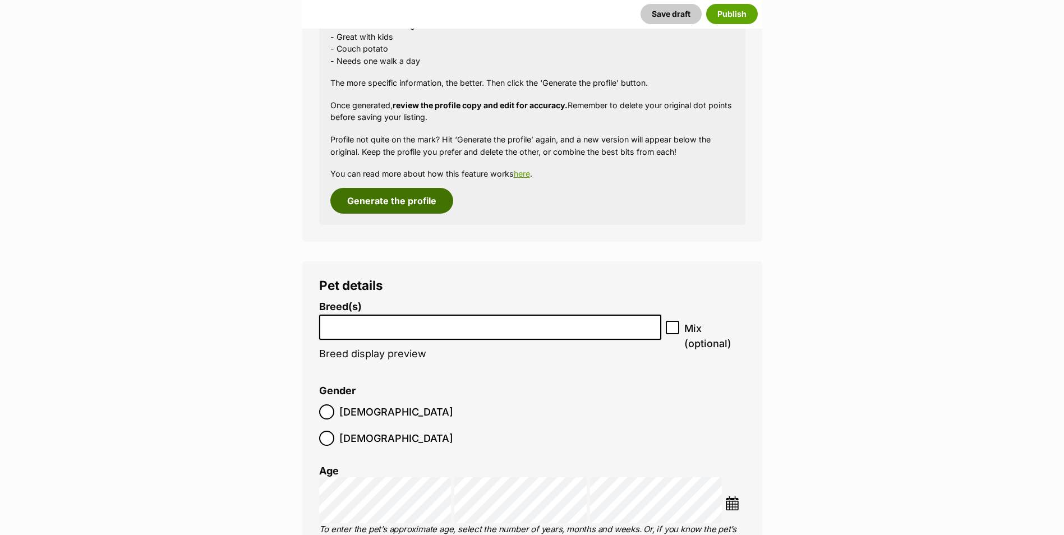
click at [401, 196] on button "Generate the profile" at bounding box center [392, 201] width 123 height 26
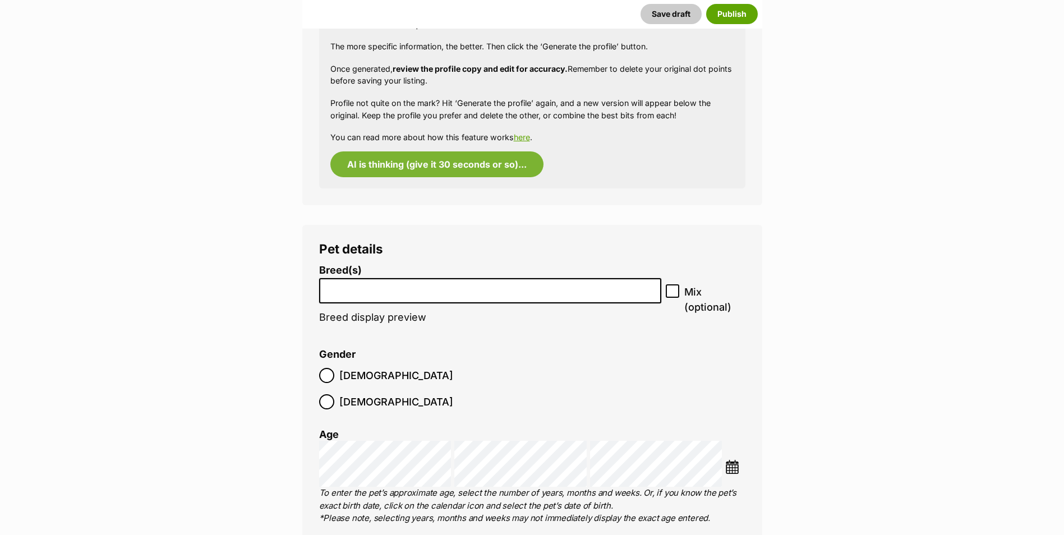
scroll to position [1178, 0]
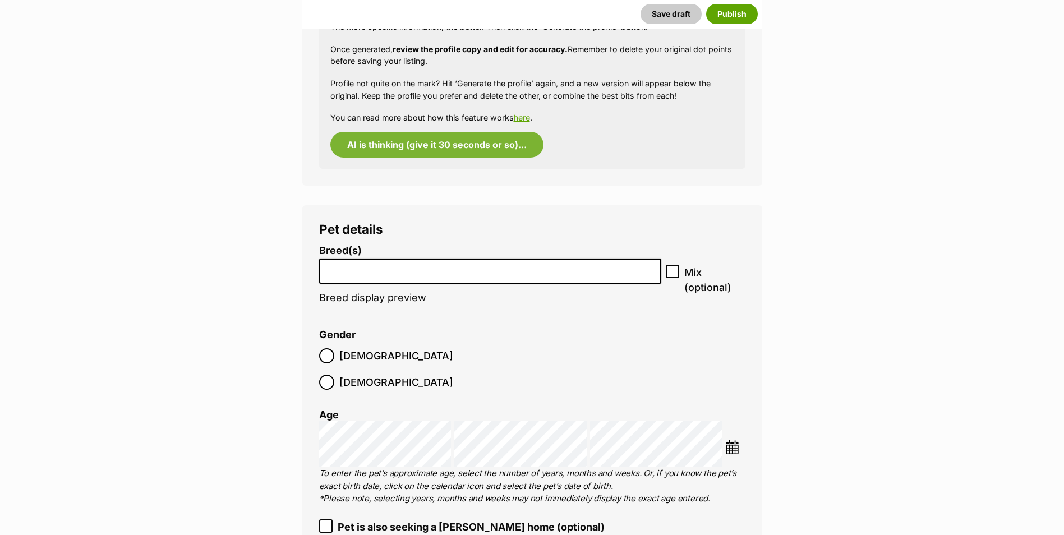
click at [362, 272] on input "search" at bounding box center [490, 269] width 335 height 12
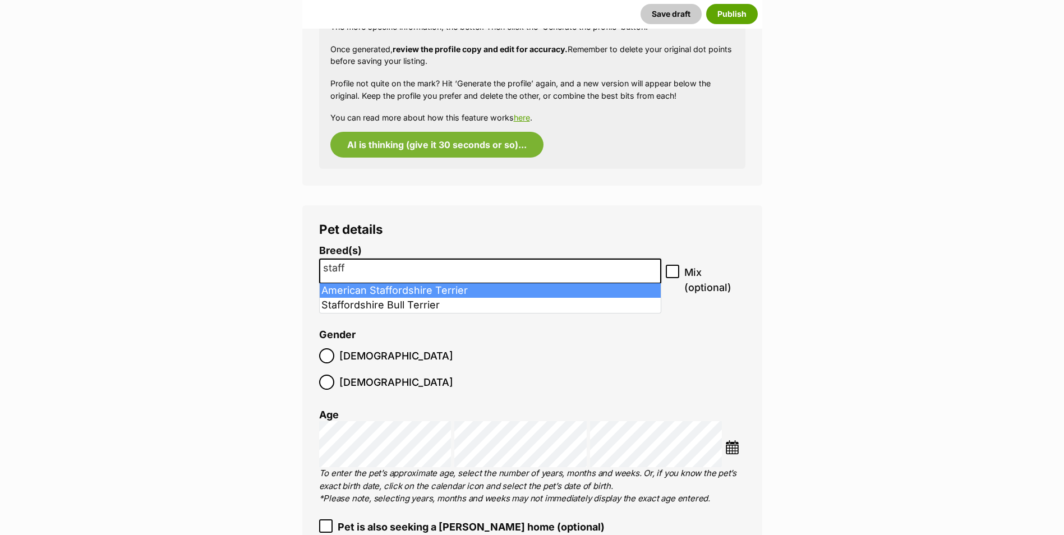
type input "staff"
select select "9"
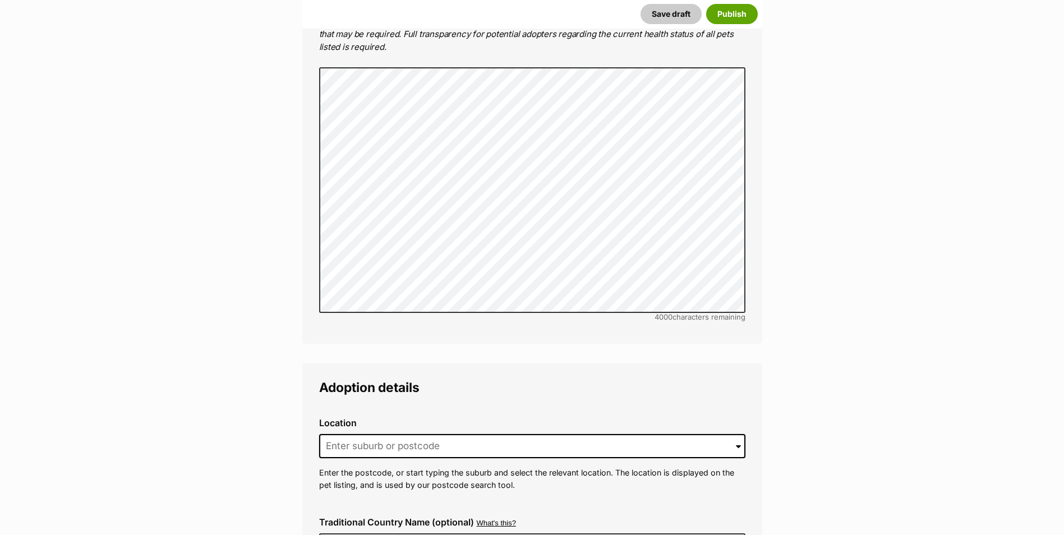
scroll to position [2372, 0]
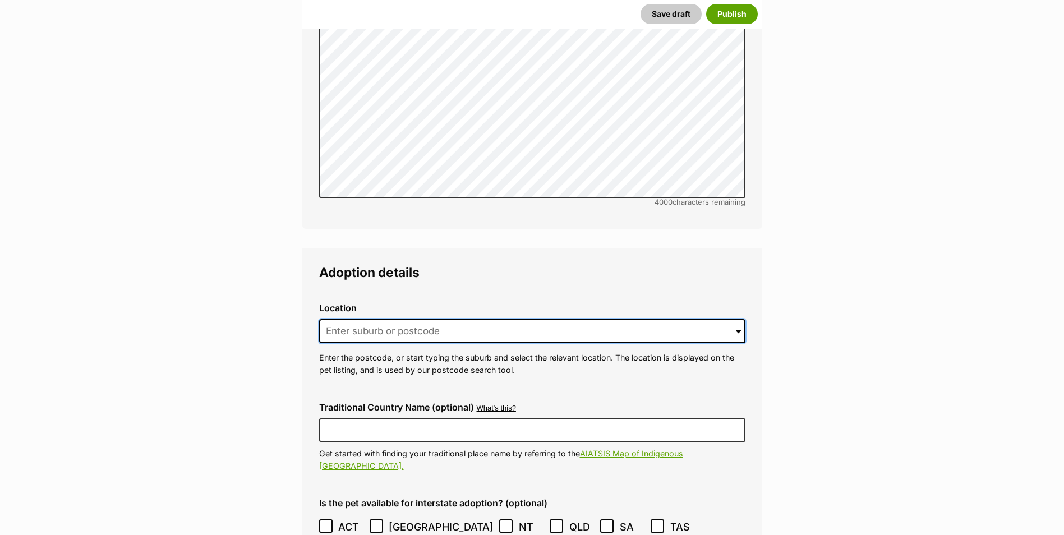
click at [360, 319] on input at bounding box center [532, 331] width 426 height 25
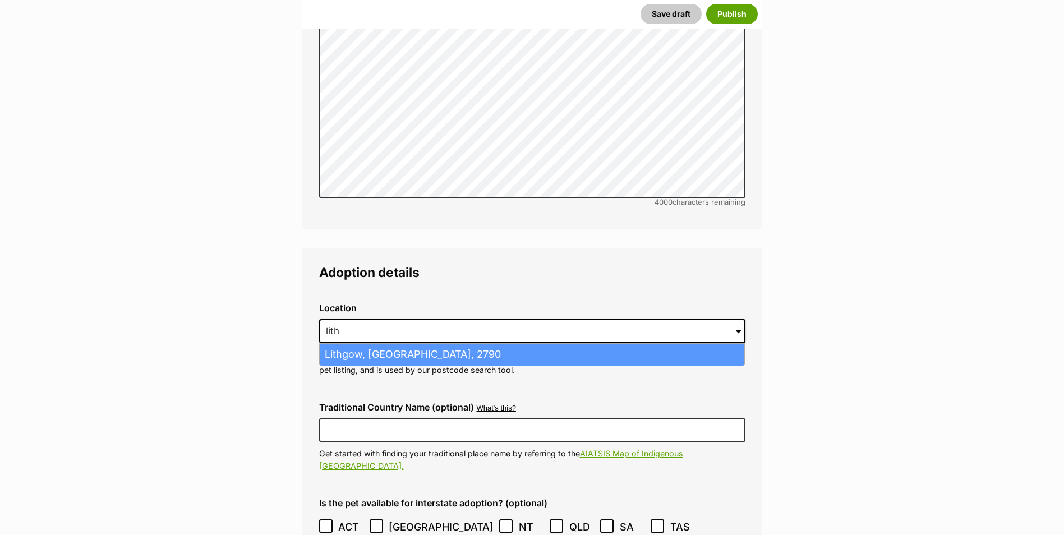
click at [377, 344] on li "Lithgow, New South Wales, 2790" at bounding box center [532, 355] width 425 height 22
type input "Lithgow, New South Wales, 2790"
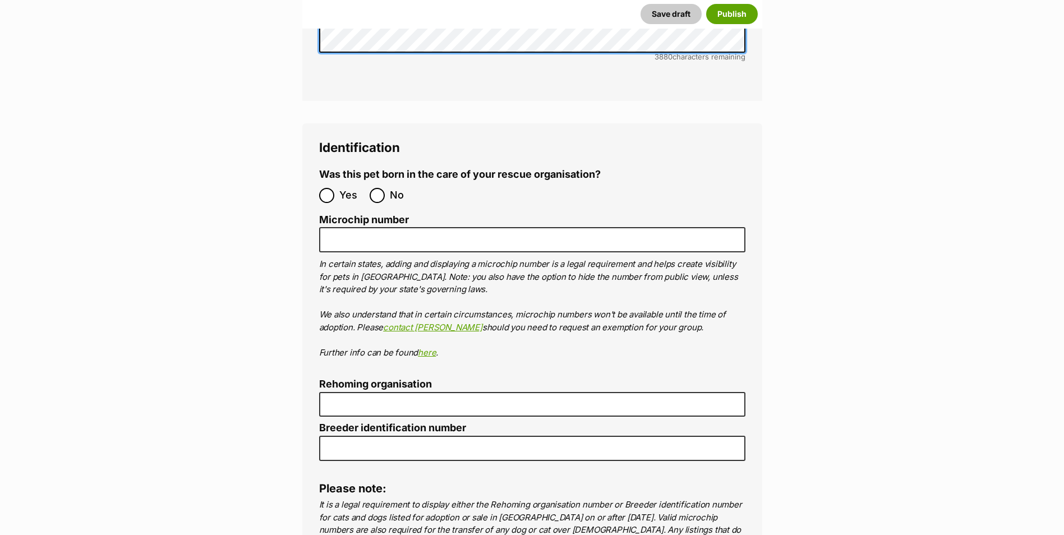
scroll to position [3550, 0]
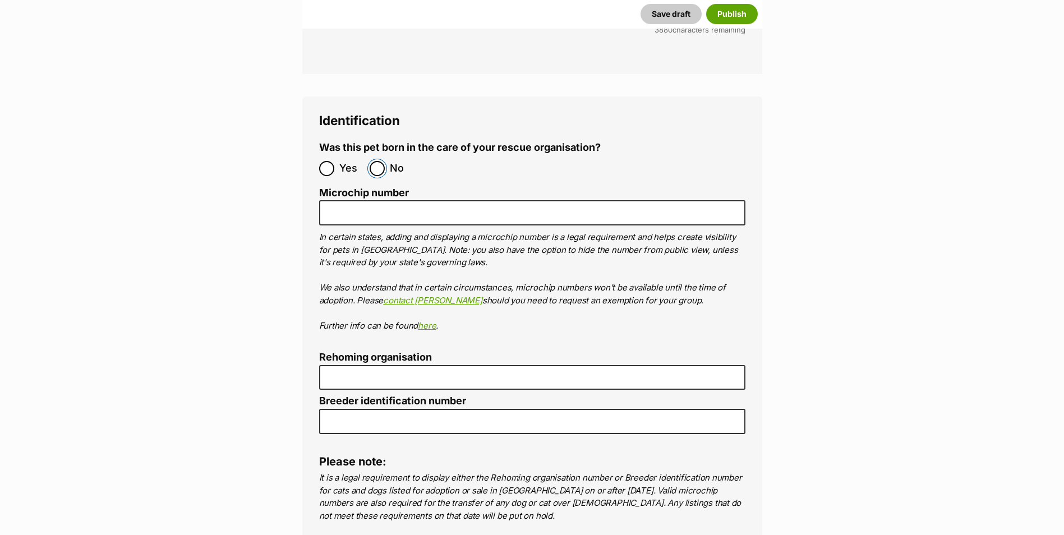
click at [376, 161] on input "No" at bounding box center [377, 168] width 15 height 15
radio input "true"
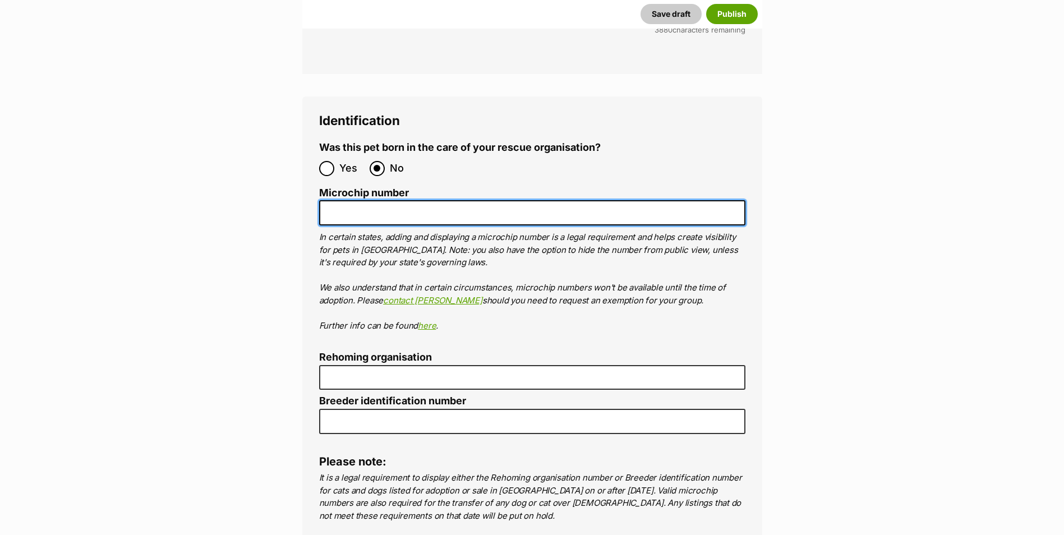
click at [417, 200] on input "Microchip number" at bounding box center [532, 212] width 426 height 25
paste input "991003003047457"
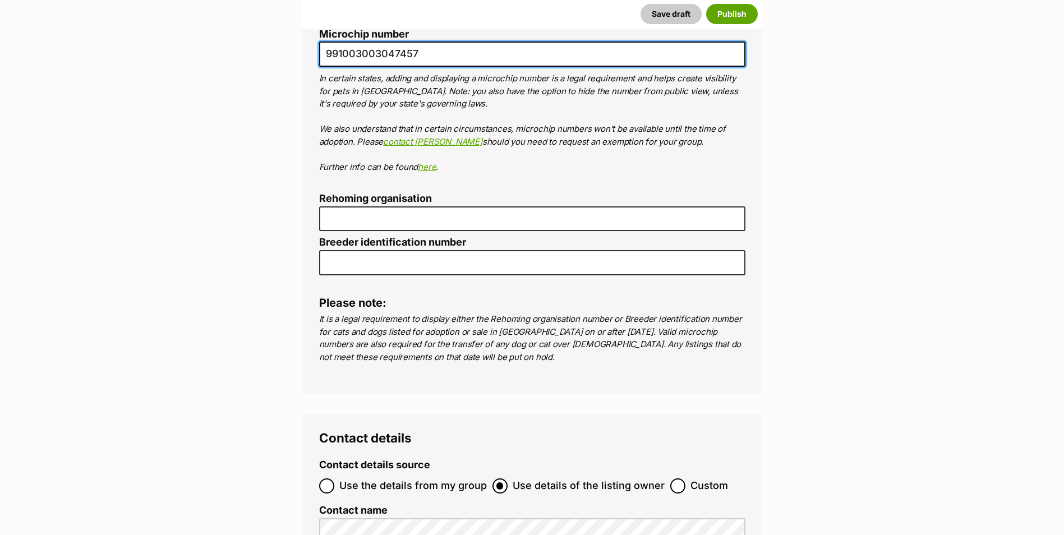
scroll to position [3719, 0]
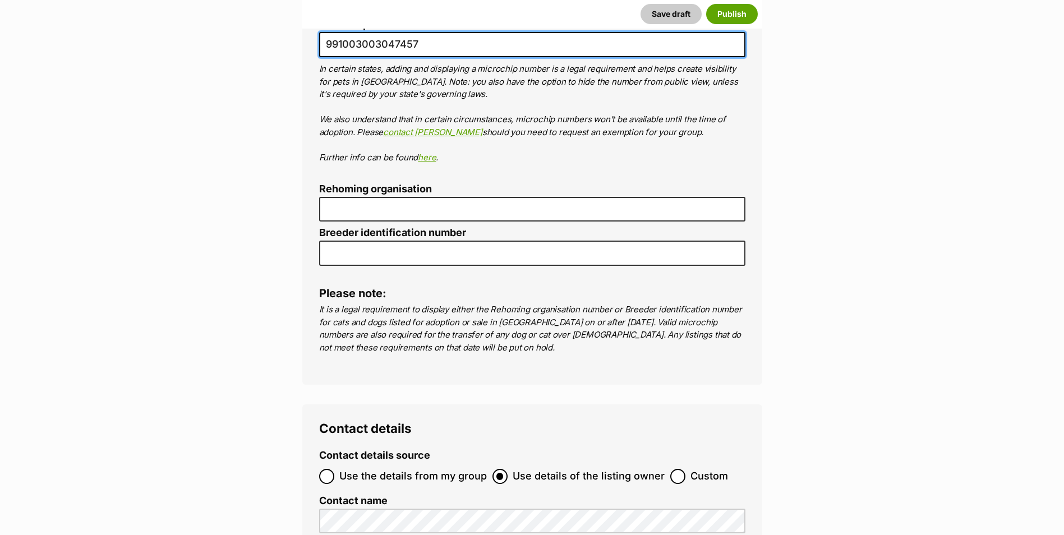
type input "991003003047457"
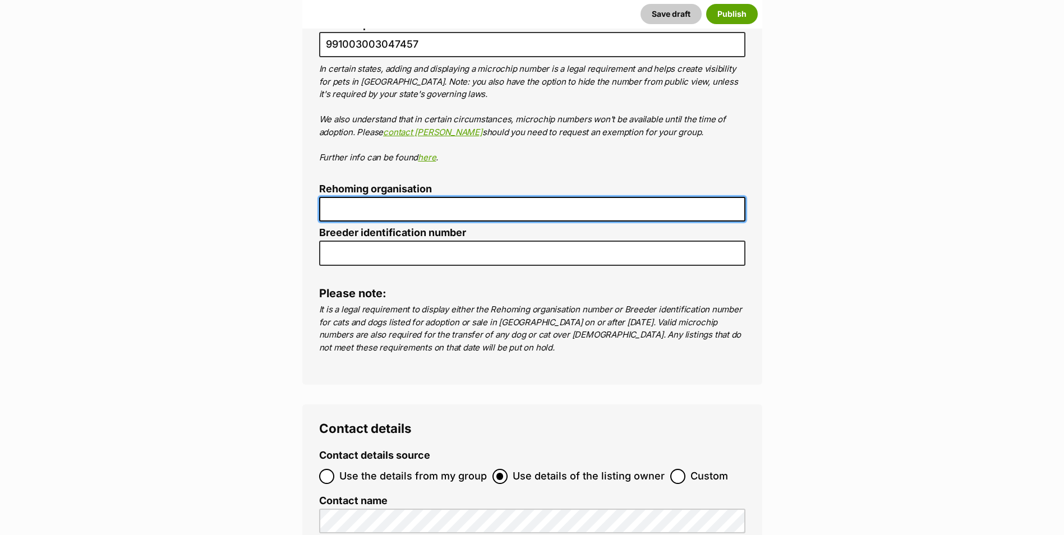
click at [336, 197] on input "Rehoming organisation" at bounding box center [532, 209] width 426 height 25
type input "R251000163"
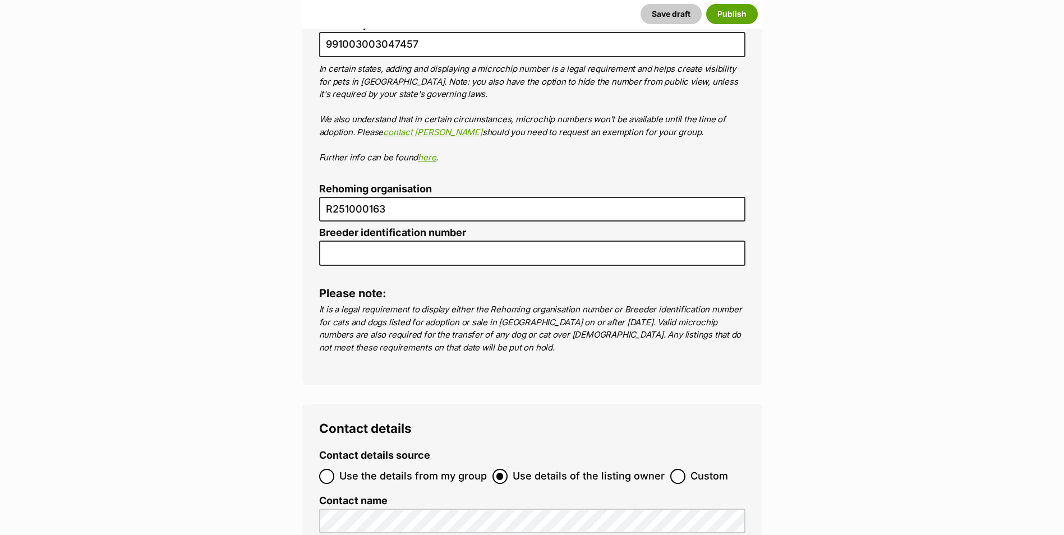
type input "Australia"
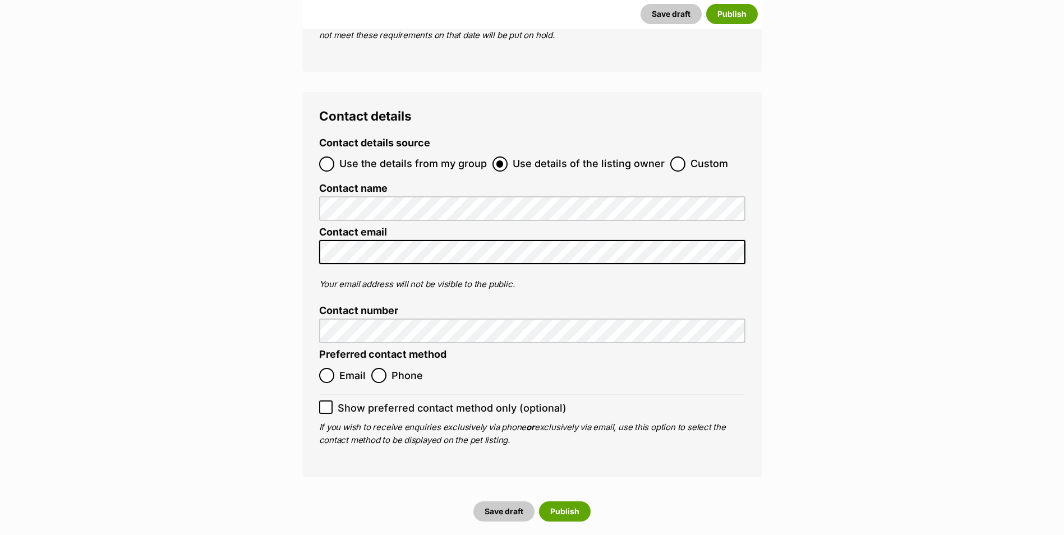
scroll to position [4038, 0]
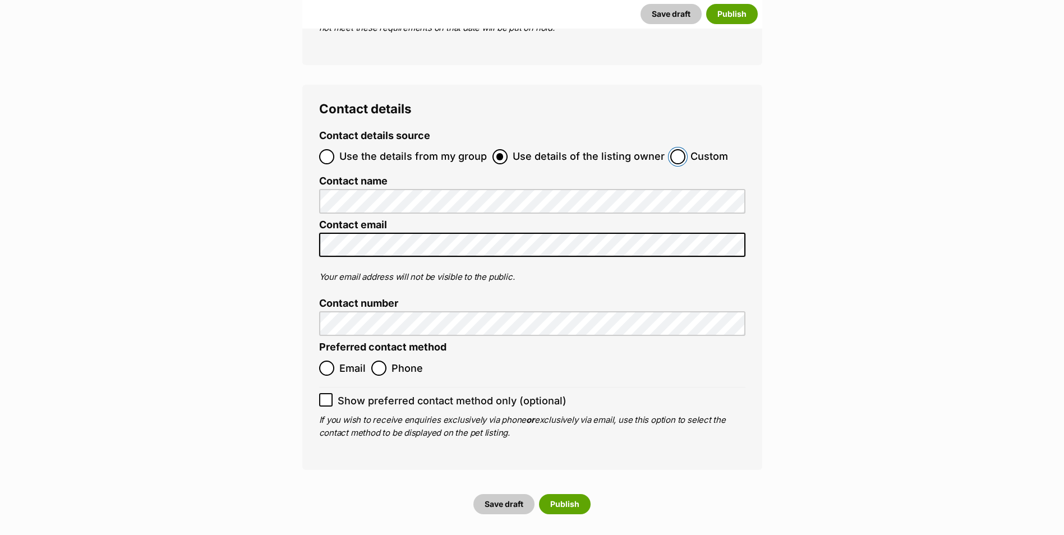
click at [674, 149] on input "Custom" at bounding box center [678, 156] width 15 height 15
radio input "true"
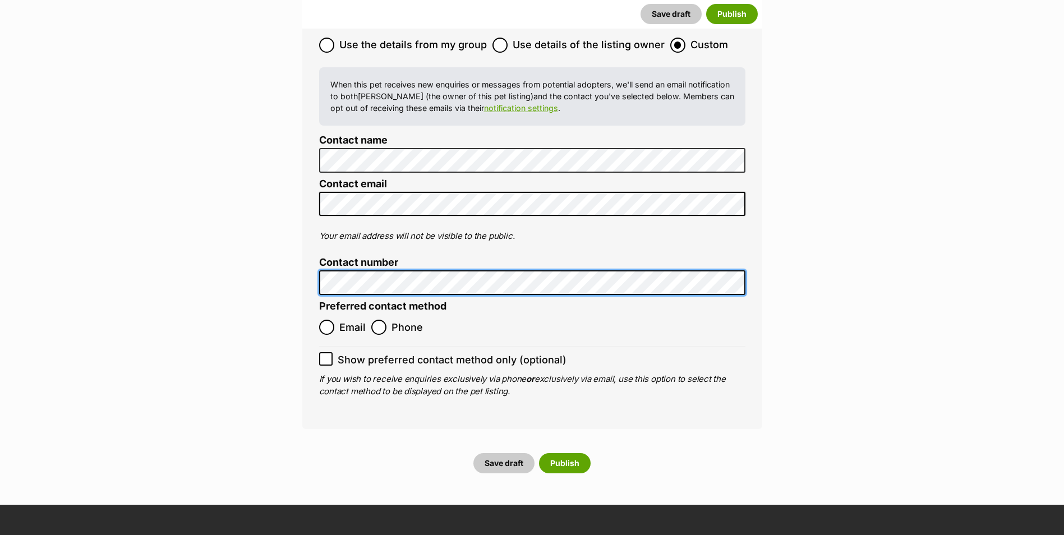
scroll to position [4151, 0]
click at [342, 319] on span "Email" at bounding box center [352, 326] width 26 height 15
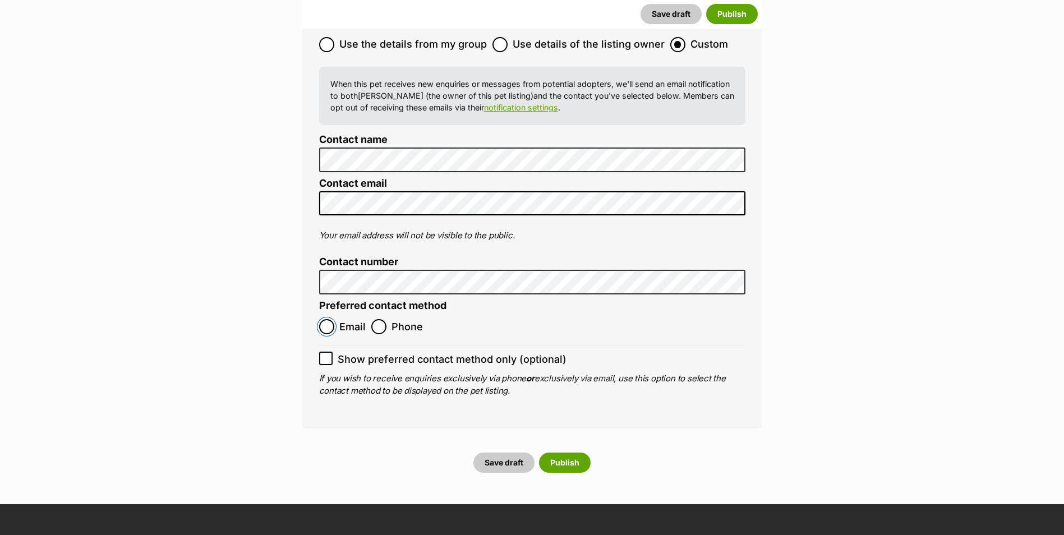
click at [334, 319] on input "Email" at bounding box center [326, 326] width 15 height 15
radio input "true"
click at [563, 453] on button "Publish" at bounding box center [565, 463] width 52 height 20
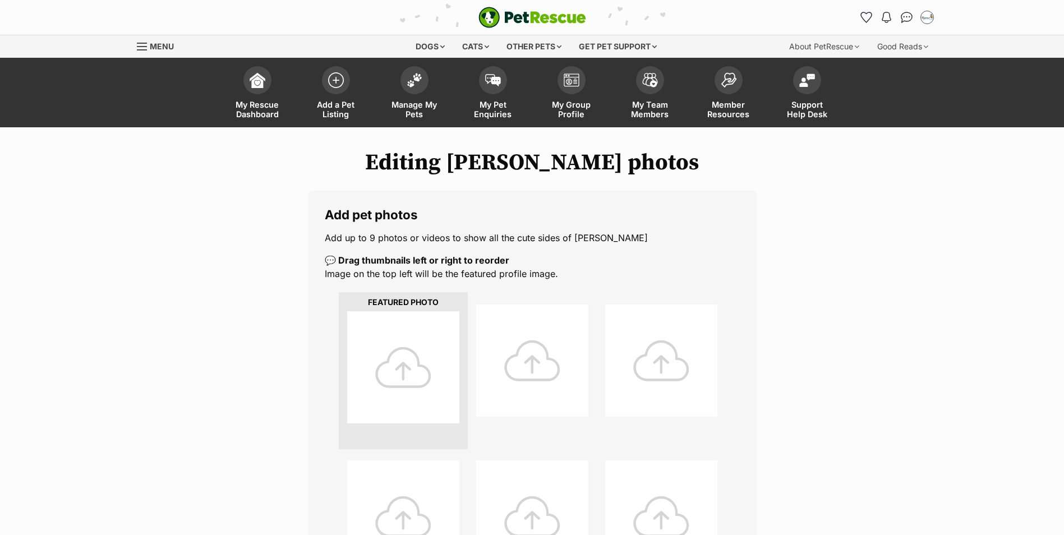
click at [420, 357] on div at bounding box center [403, 367] width 112 height 112
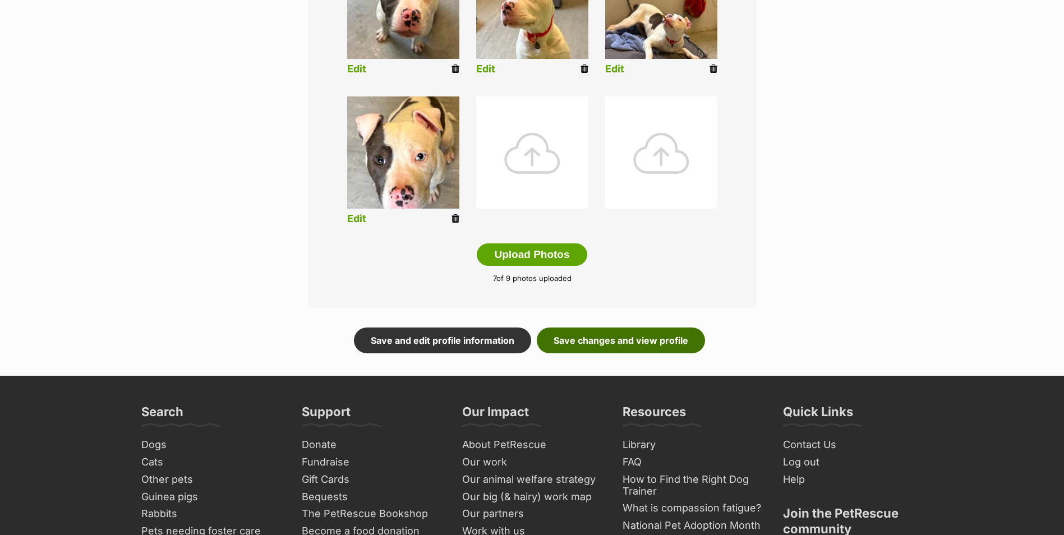
scroll to position [505, 0]
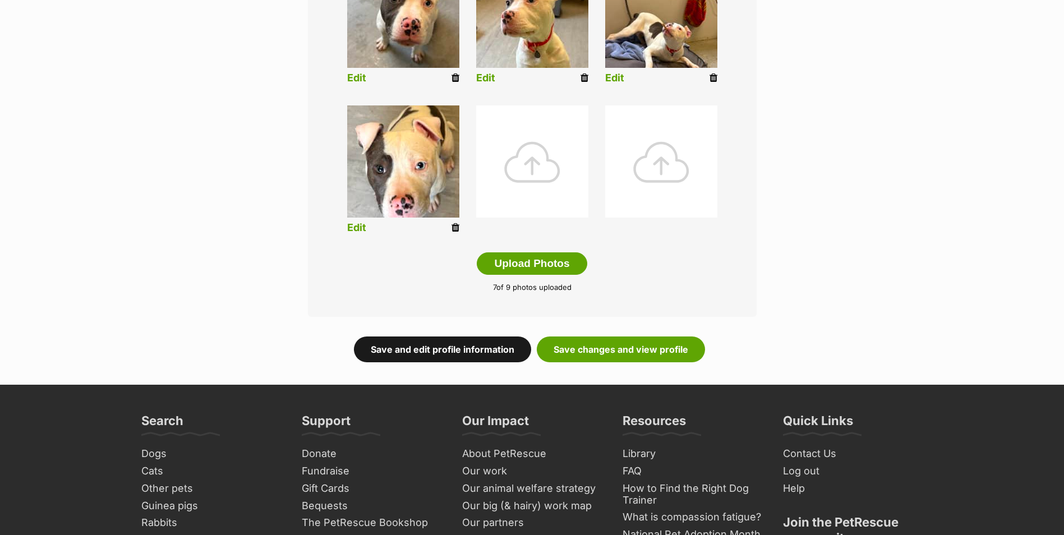
click at [460, 350] on link "Save and edit profile information" at bounding box center [442, 350] width 177 height 26
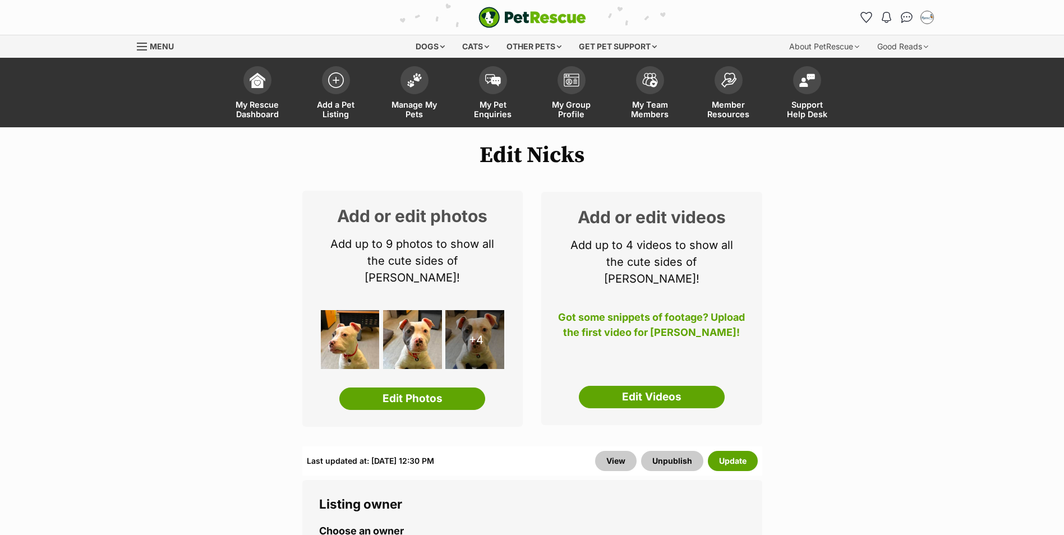
scroll to position [168, 0]
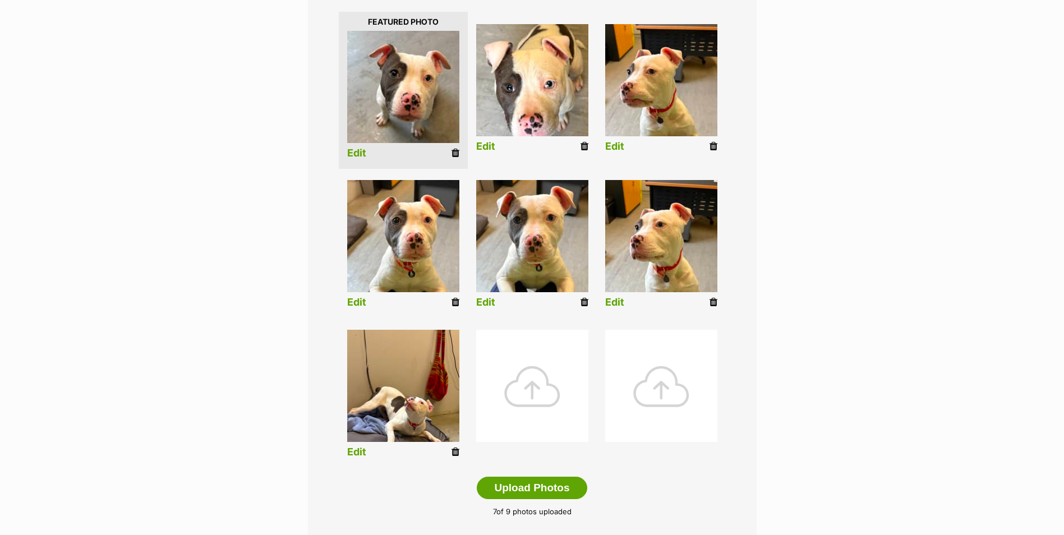
scroll to position [505, 0]
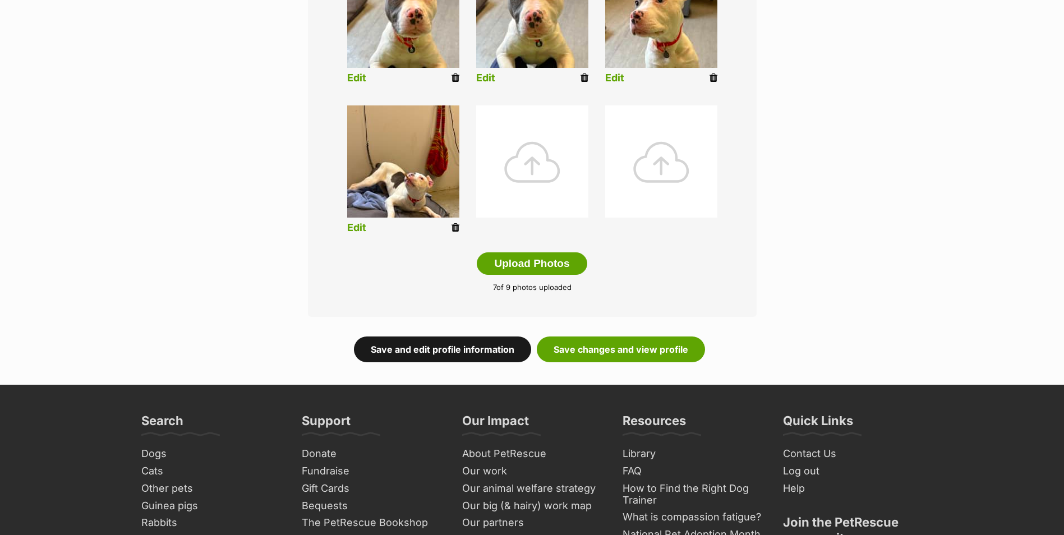
click at [476, 355] on link "Save and edit profile information" at bounding box center [442, 350] width 177 height 26
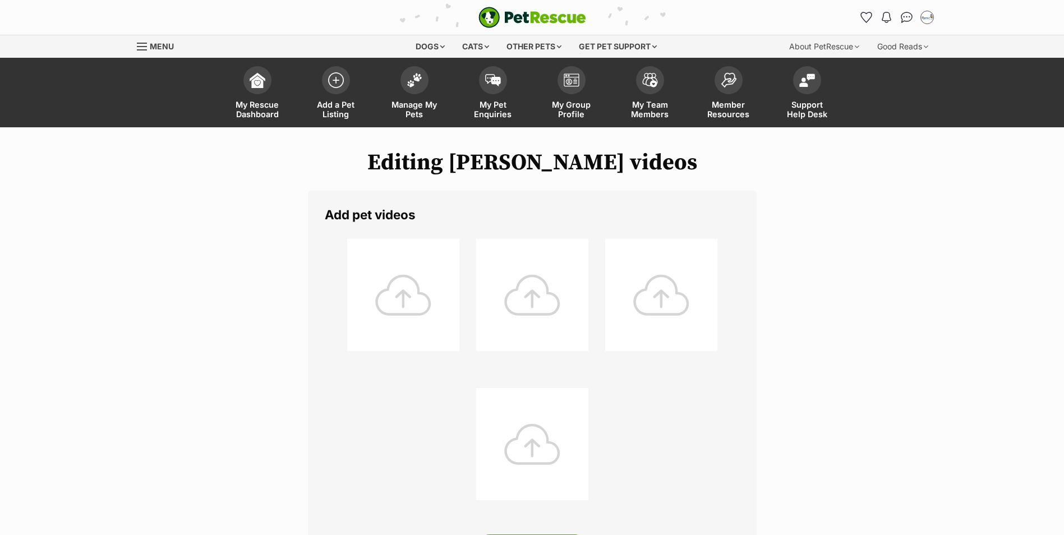
click at [427, 282] on div at bounding box center [403, 295] width 112 height 112
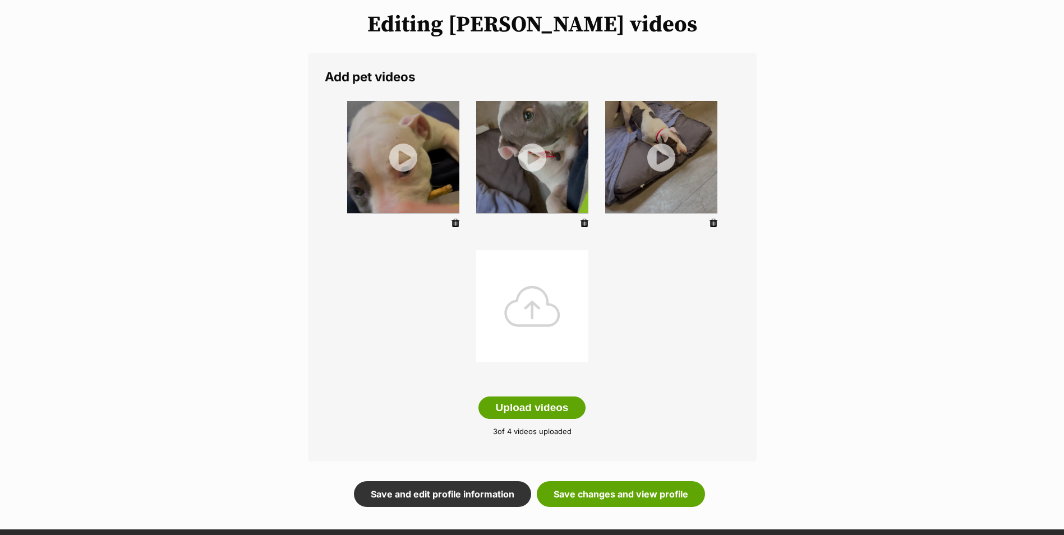
scroll to position [224, 0]
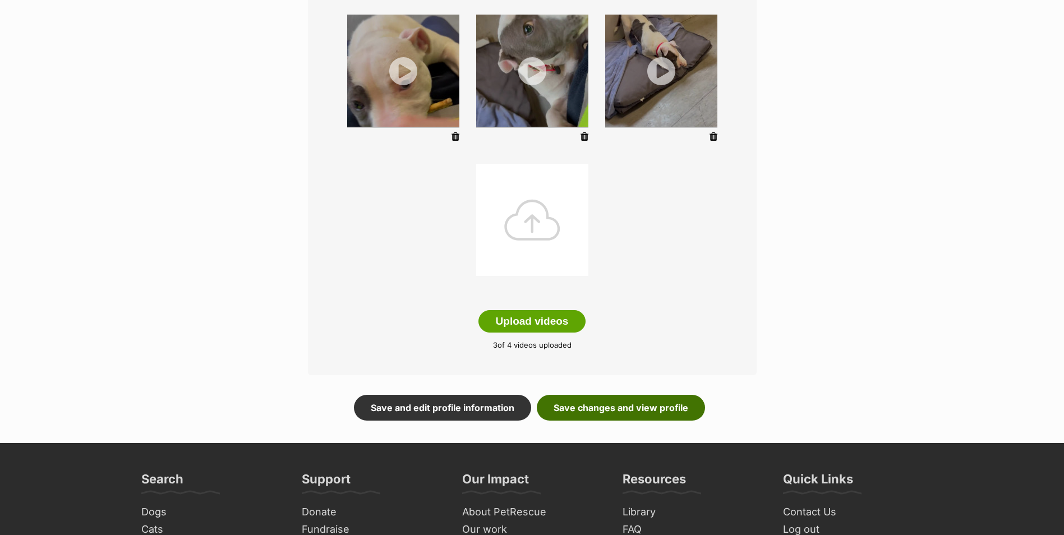
click at [608, 414] on link "Save changes and view profile" at bounding box center [621, 408] width 168 height 26
